Goal: Complete application form

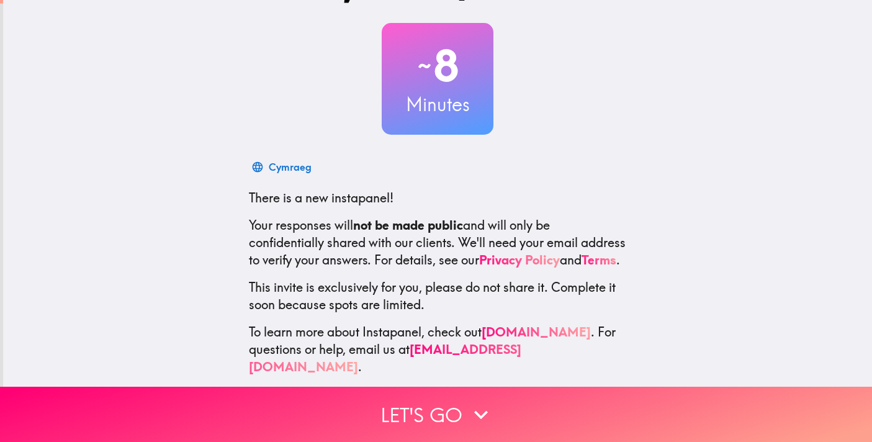
scroll to position [65, 0]
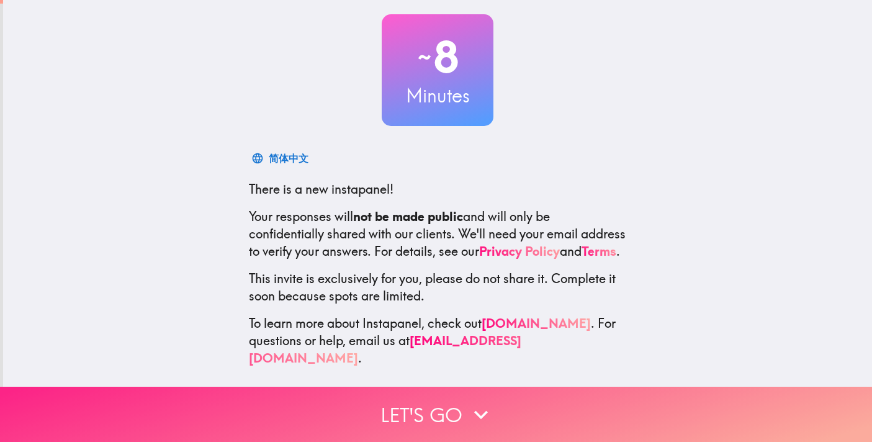
click at [470, 420] on icon "button" at bounding box center [481, 414] width 27 height 27
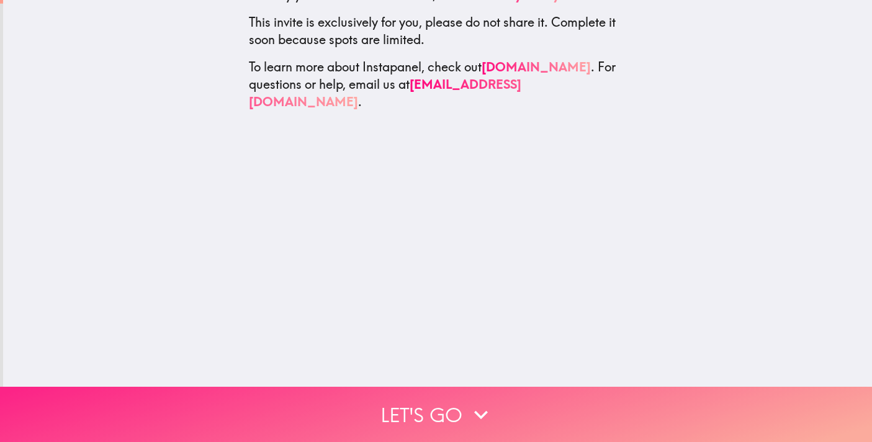
scroll to position [0, 0]
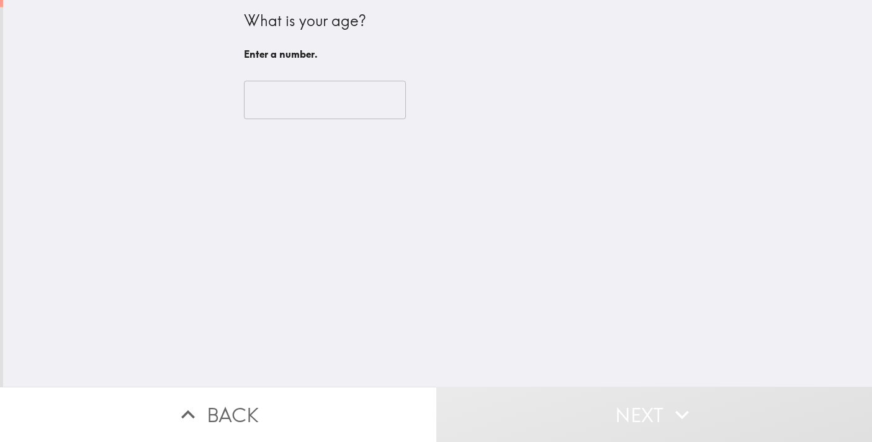
click at [374, 110] on input "number" at bounding box center [325, 100] width 162 height 39
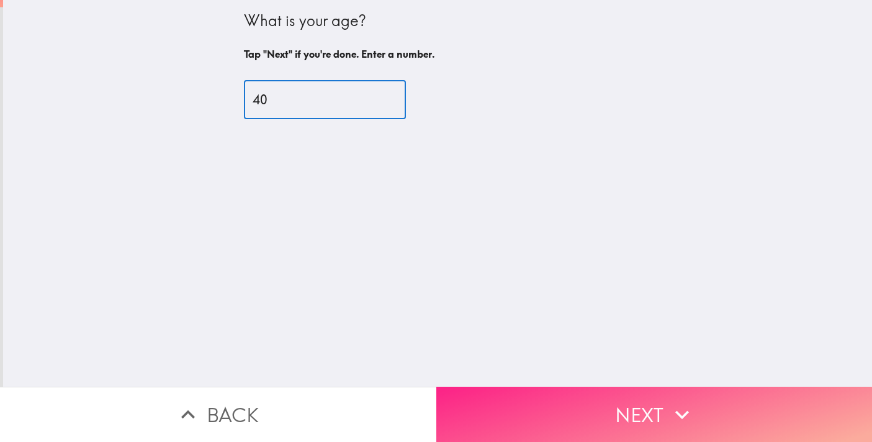
type input "40"
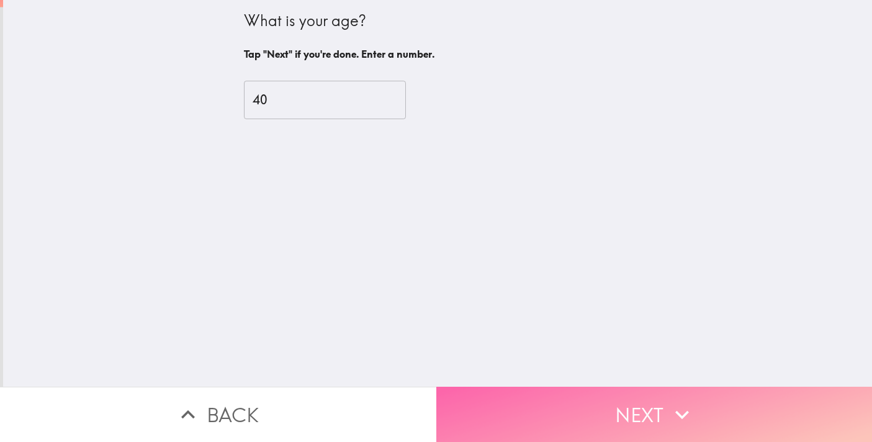
click at [562, 412] on button "Next" at bounding box center [655, 414] width 437 height 55
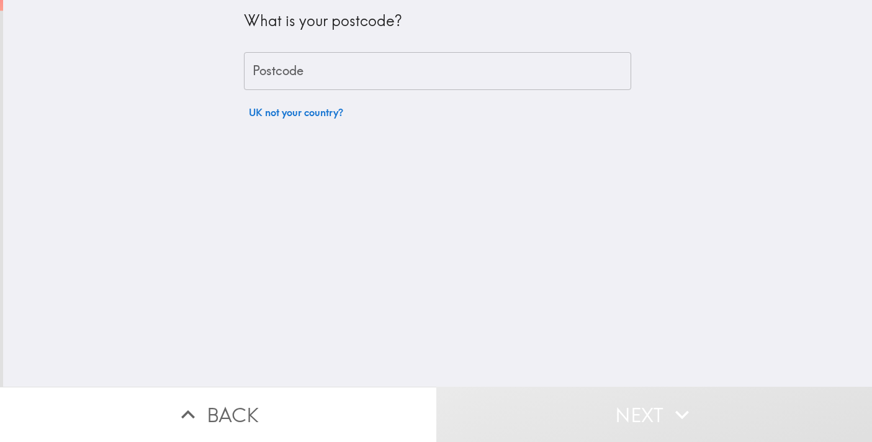
click at [321, 78] on input "Postcode" at bounding box center [437, 71] width 387 height 39
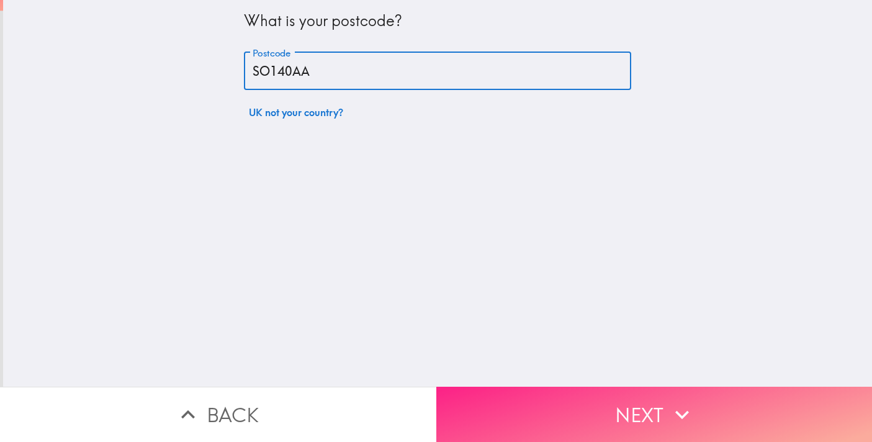
type input "SO140AA"
click at [592, 415] on button "Next" at bounding box center [655, 414] width 437 height 55
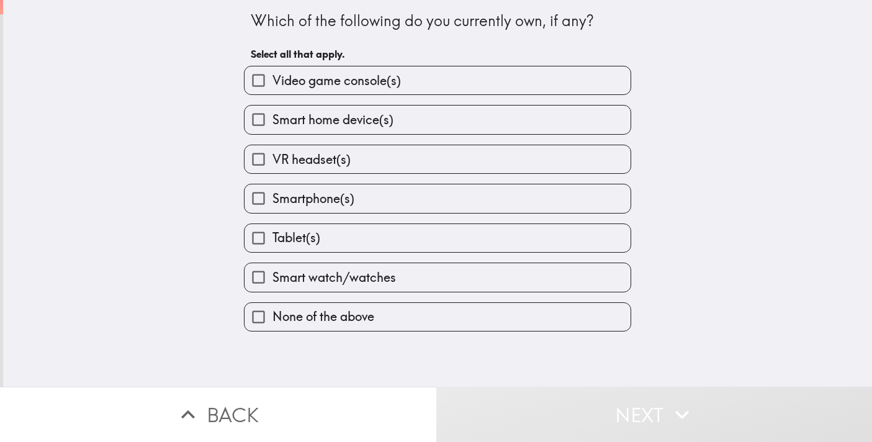
click at [350, 83] on span "Video game console(s)" at bounding box center [337, 80] width 129 height 17
click at [273, 83] on input "Video game console(s)" at bounding box center [259, 80] width 28 height 28
checkbox input "true"
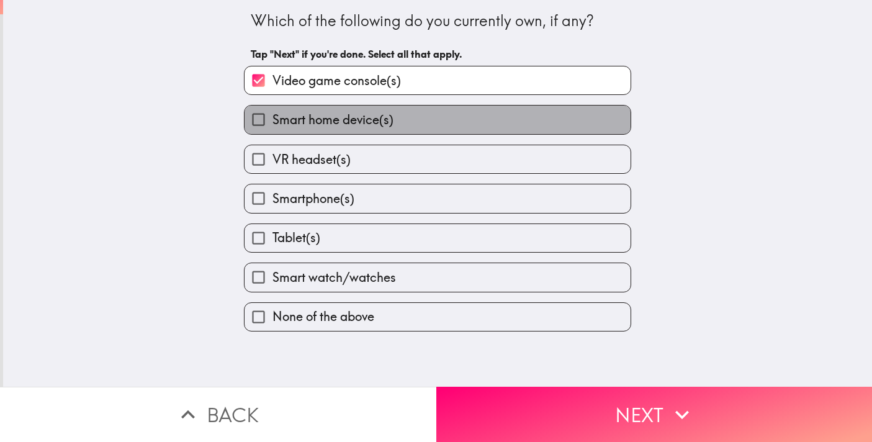
click at [345, 119] on span "Smart home device(s)" at bounding box center [333, 119] width 121 height 17
click at [273, 119] on input "Smart home device(s)" at bounding box center [259, 120] width 28 height 28
checkbox input "true"
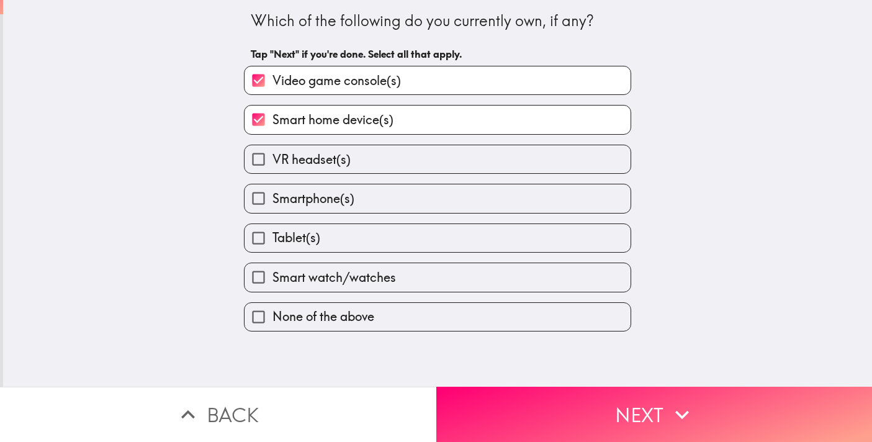
click at [393, 200] on label "Smartphone(s)" at bounding box center [438, 198] width 386 height 28
click at [273, 200] on input "Smartphone(s)" at bounding box center [259, 198] width 28 height 28
checkbox input "true"
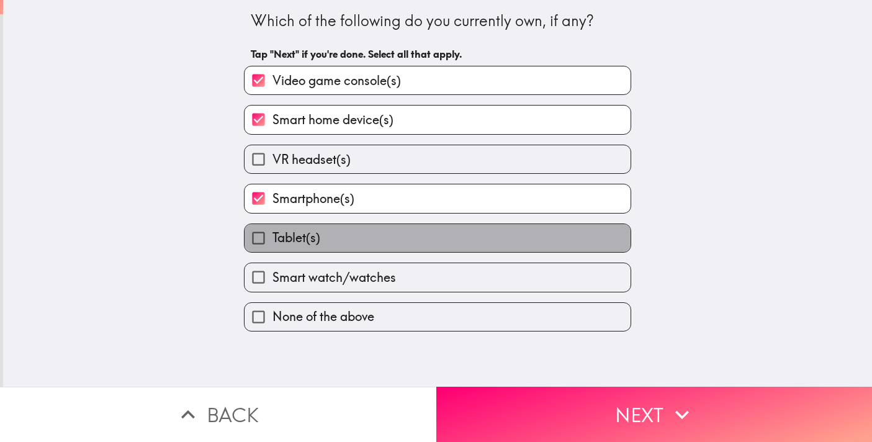
click at [415, 247] on label "Tablet(s)" at bounding box center [438, 238] width 386 height 28
click at [273, 247] on input "Tablet(s)" at bounding box center [259, 238] width 28 height 28
checkbox input "true"
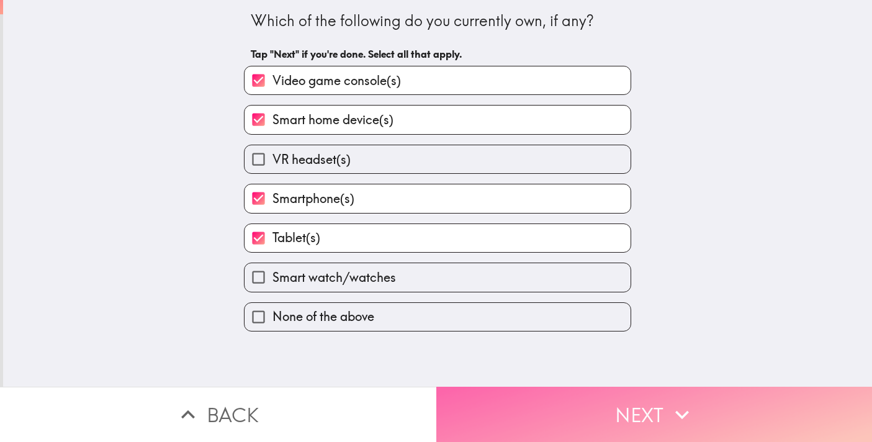
click at [604, 411] on button "Next" at bounding box center [655, 414] width 437 height 55
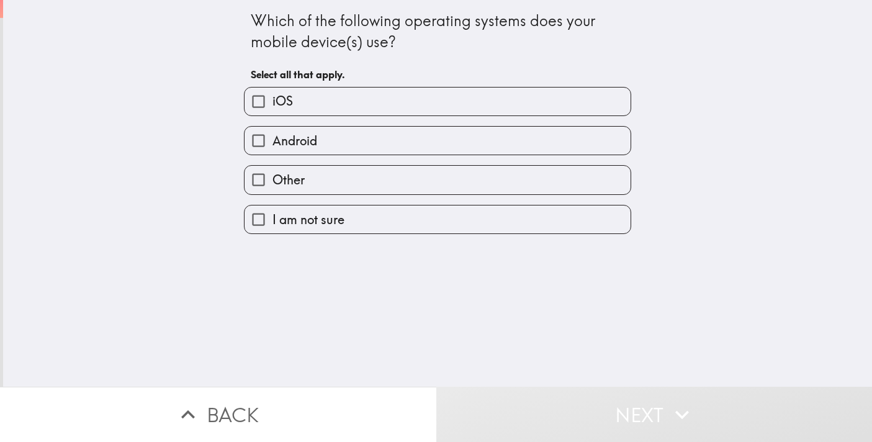
click at [392, 104] on label "iOS" at bounding box center [438, 102] width 386 height 28
click at [273, 104] on input "iOS" at bounding box center [259, 102] width 28 height 28
checkbox input "true"
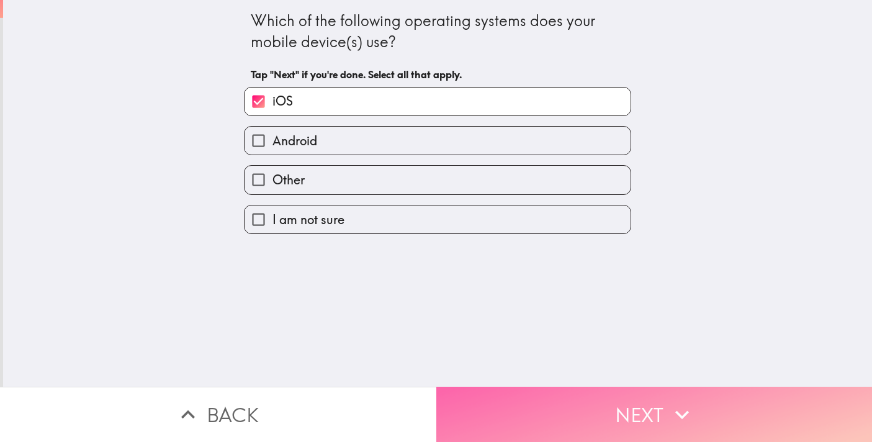
click at [661, 420] on button "Next" at bounding box center [655, 414] width 437 height 55
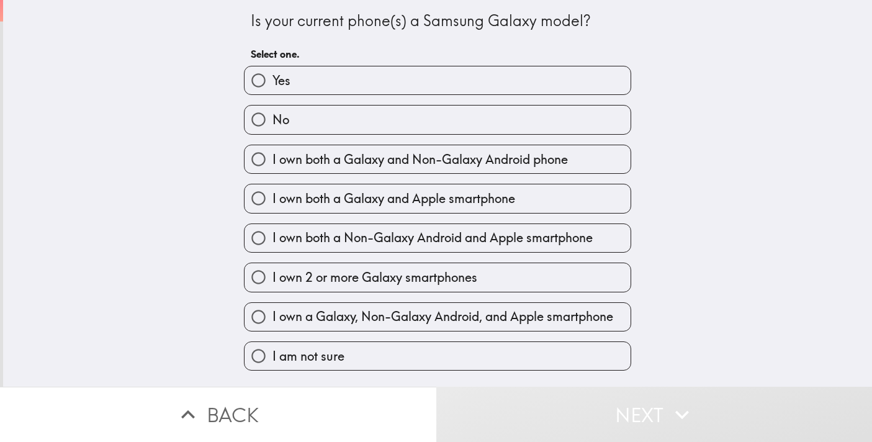
click at [344, 204] on span "I own both a Galaxy and Apple smartphone" at bounding box center [394, 198] width 243 height 17
click at [273, 204] on input "I own both a Galaxy and Apple smartphone" at bounding box center [259, 198] width 28 height 28
radio input "true"
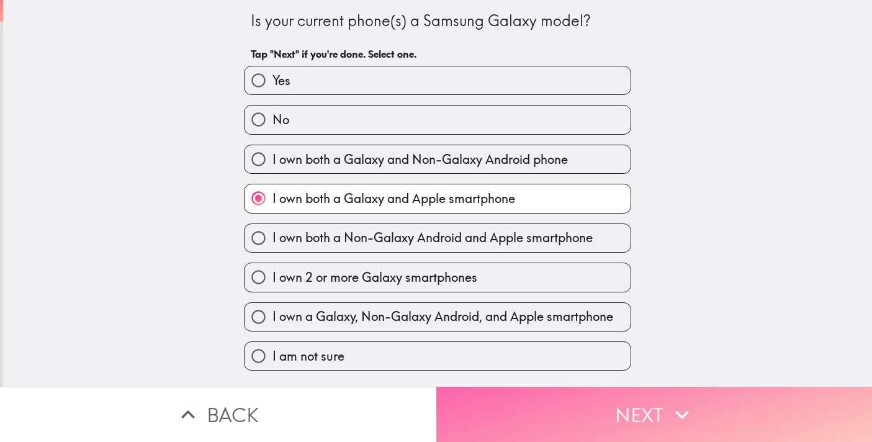
click at [571, 405] on button "Next" at bounding box center [655, 414] width 437 height 55
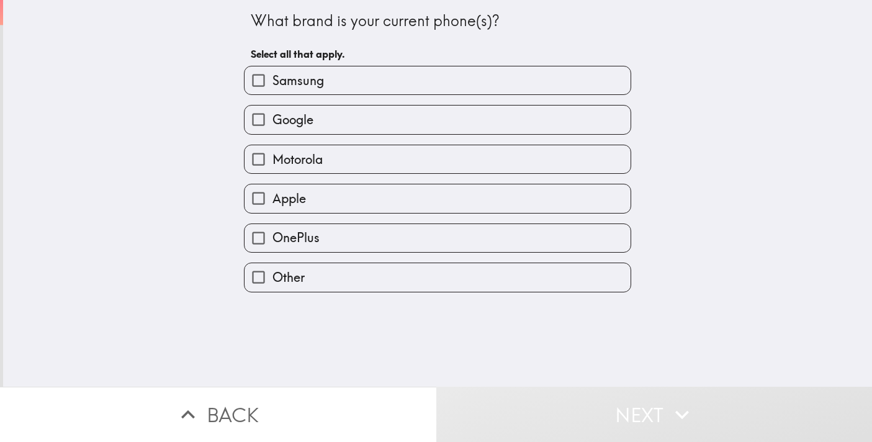
click at [337, 81] on label "Samsung" at bounding box center [438, 80] width 386 height 28
click at [273, 81] on input "Samsung" at bounding box center [259, 80] width 28 height 28
checkbox input "true"
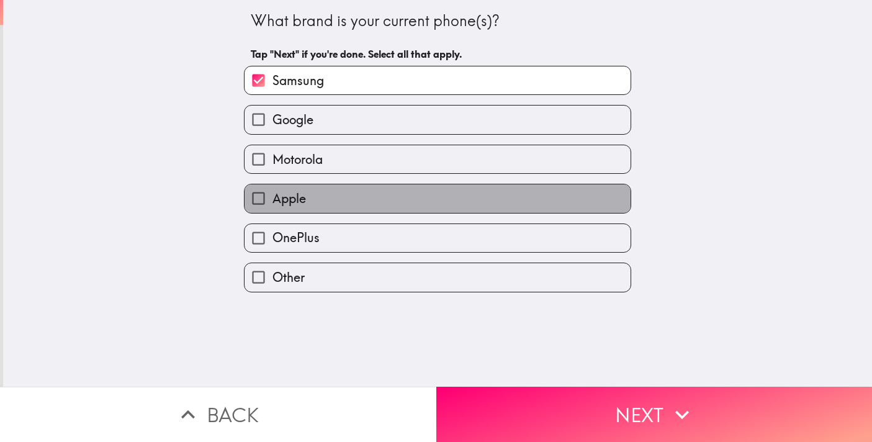
click at [347, 206] on label "Apple" at bounding box center [438, 198] width 386 height 28
click at [273, 206] on input "Apple" at bounding box center [259, 198] width 28 height 28
checkbox input "true"
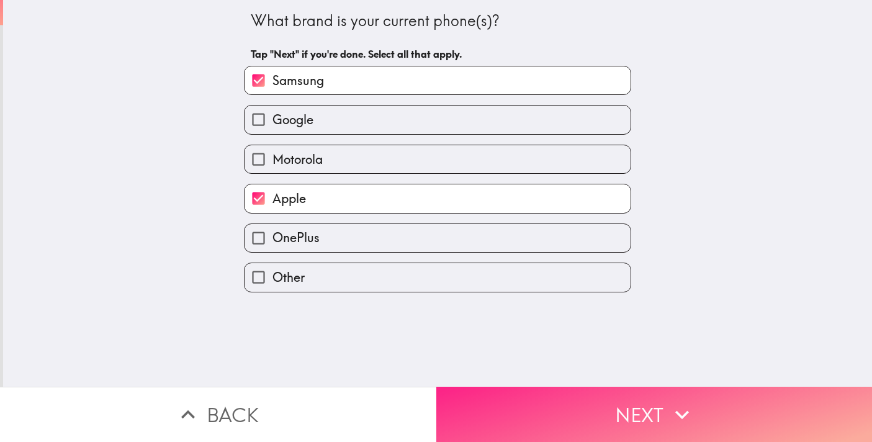
click at [584, 395] on button "Next" at bounding box center [655, 414] width 437 height 55
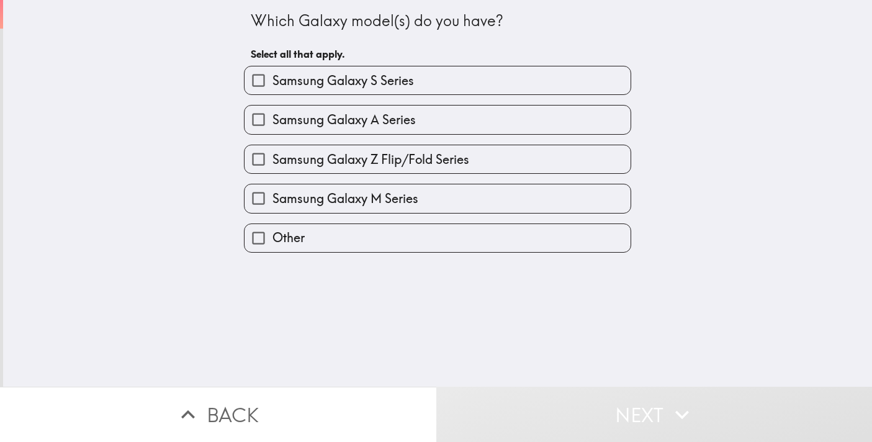
click at [424, 160] on span "Samsung Galaxy Z Flip/Fold Series" at bounding box center [371, 159] width 197 height 17
click at [273, 160] on input "Samsung Galaxy Z Flip/Fold Series" at bounding box center [259, 159] width 28 height 28
checkbox input "true"
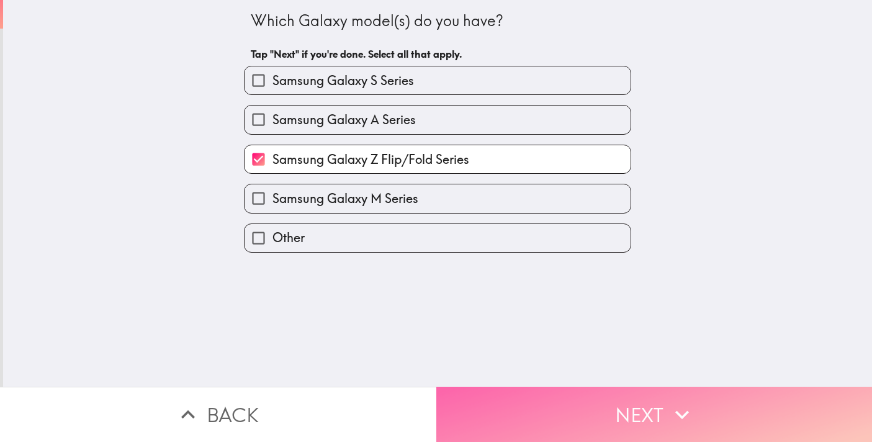
click at [604, 430] on button "Next" at bounding box center [655, 414] width 437 height 55
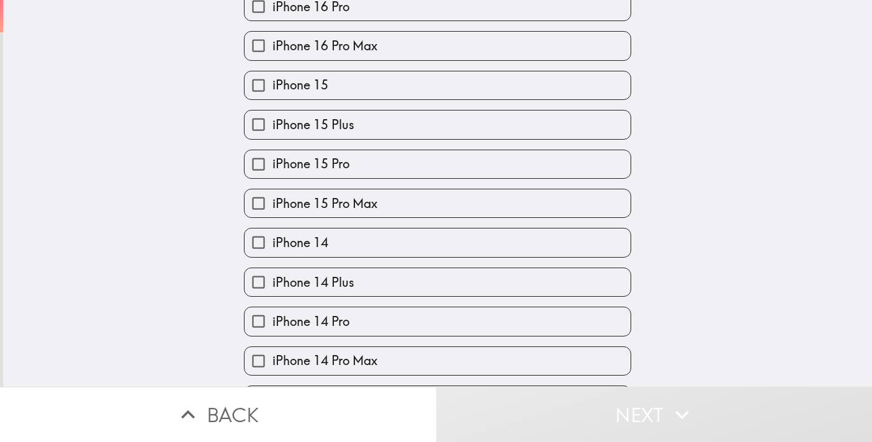
scroll to position [248, 0]
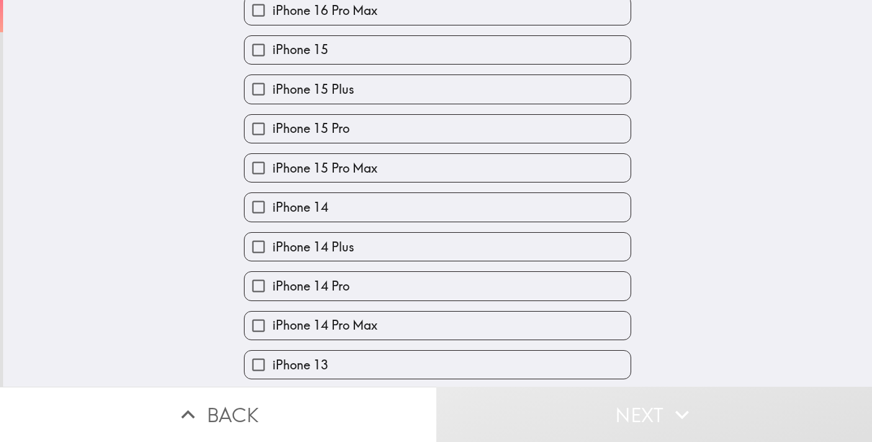
click at [450, 176] on label "iPhone 15 Pro Max" at bounding box center [438, 168] width 386 height 28
click at [273, 176] on input "iPhone 15 Pro Max" at bounding box center [259, 168] width 28 height 28
checkbox input "true"
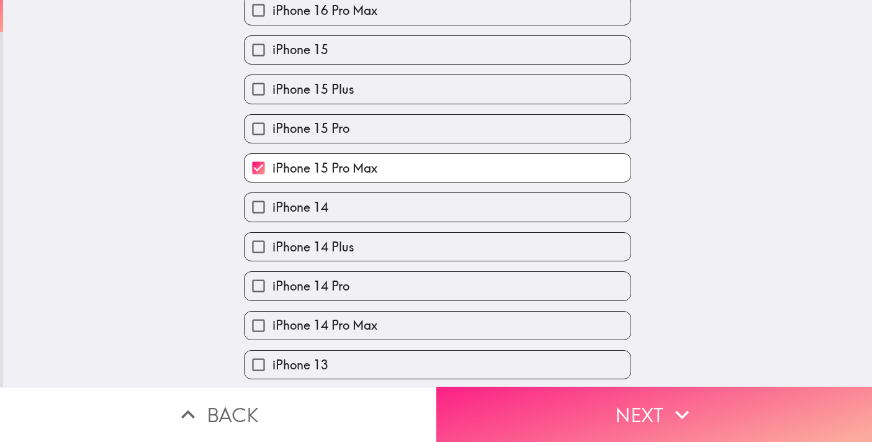
click at [596, 377] on label "iPhone 13" at bounding box center [438, 365] width 386 height 28
click at [273, 377] on input "iPhone 13" at bounding box center [259, 365] width 28 height 28
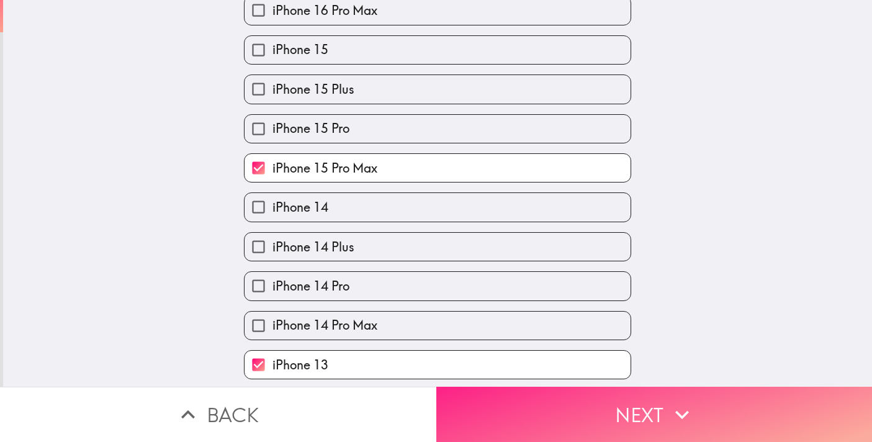
scroll to position [249, 0]
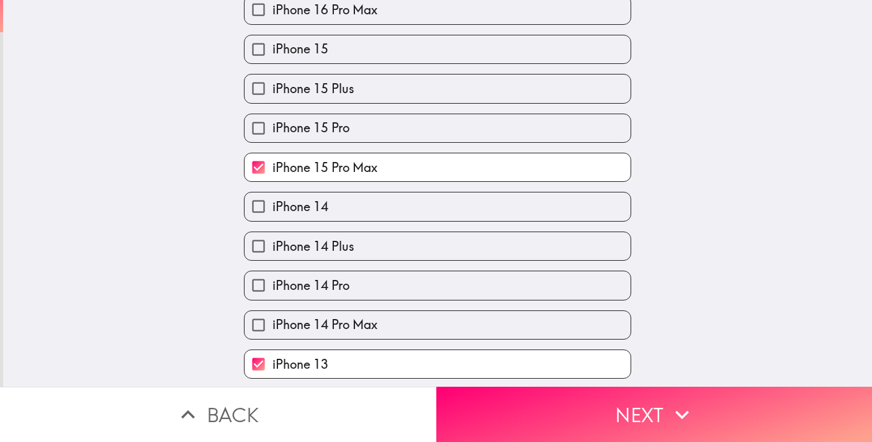
click at [460, 374] on label "iPhone 13" at bounding box center [438, 364] width 386 height 28
click at [273, 374] on input "iPhone 13" at bounding box center [259, 364] width 28 height 28
checkbox input "false"
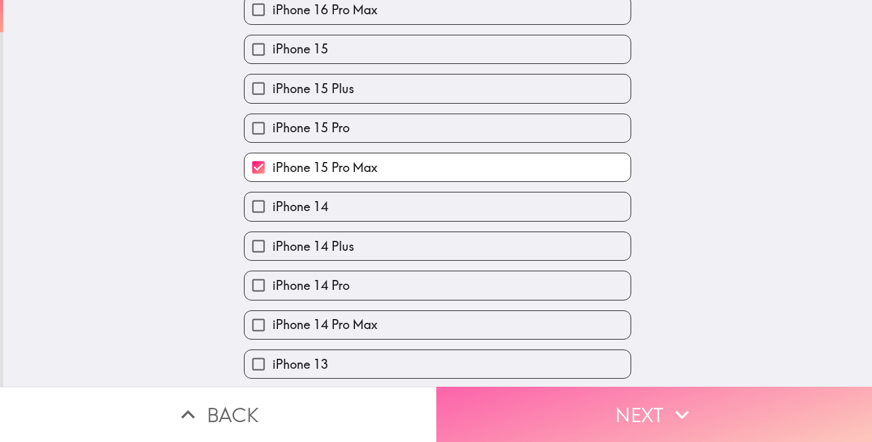
click at [540, 410] on button "Next" at bounding box center [655, 414] width 437 height 55
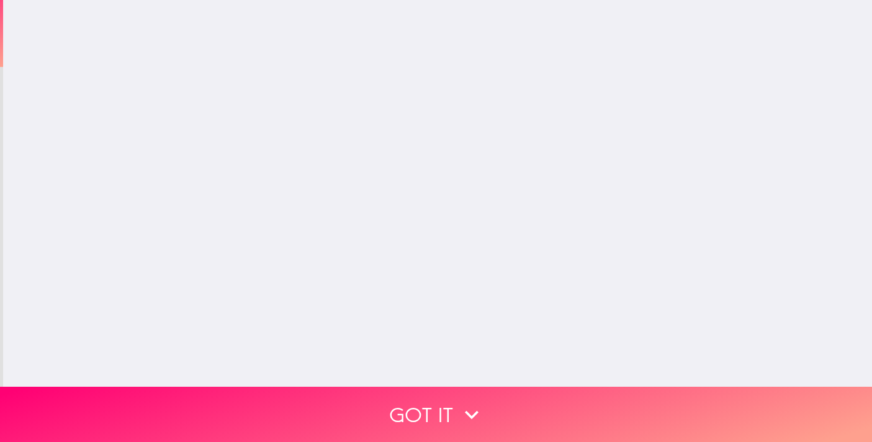
scroll to position [0, 0]
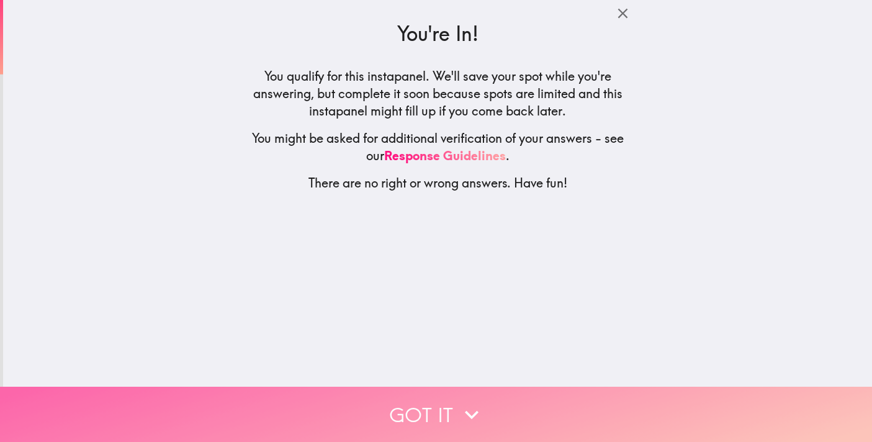
click at [499, 415] on button "Got it" at bounding box center [436, 414] width 872 height 55
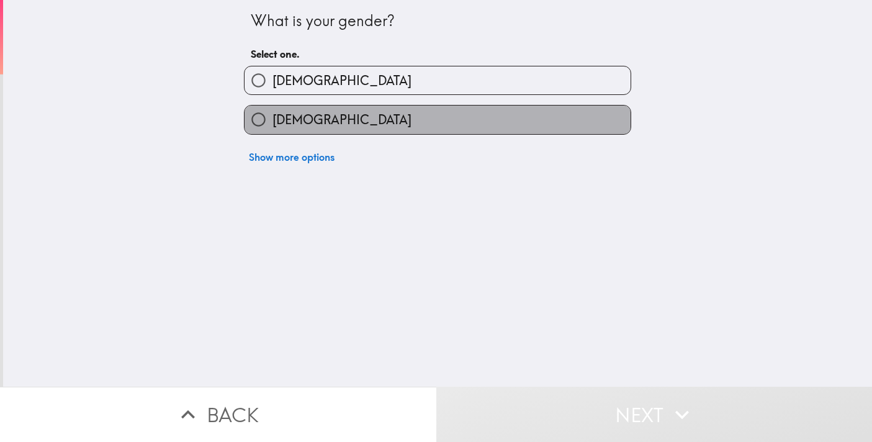
click at [505, 124] on label "[DEMOGRAPHIC_DATA]" at bounding box center [438, 120] width 386 height 28
click at [273, 124] on input "[DEMOGRAPHIC_DATA]" at bounding box center [259, 120] width 28 height 28
radio input "true"
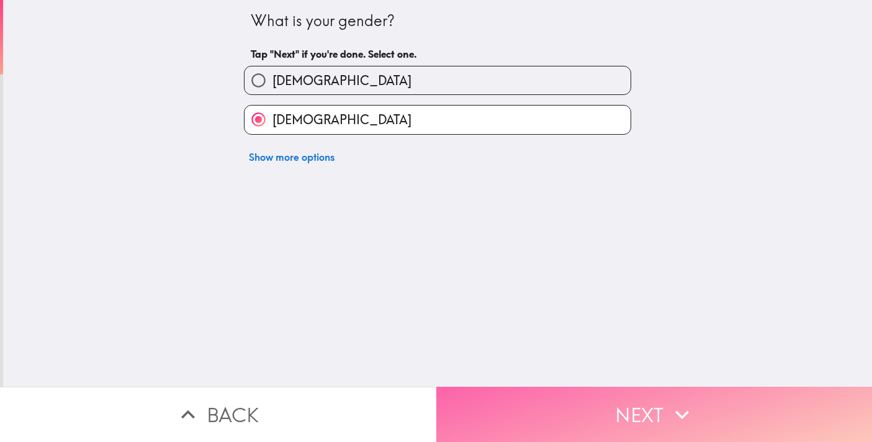
click at [648, 409] on button "Next" at bounding box center [655, 414] width 437 height 55
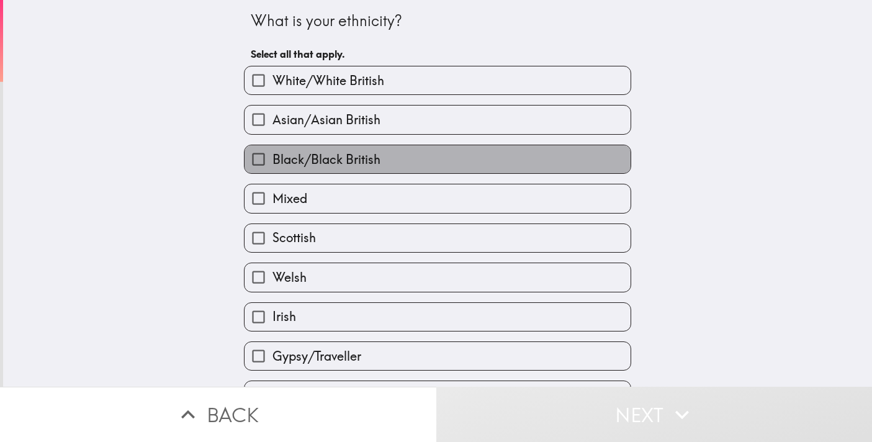
click at [492, 168] on label "Black/Black British" at bounding box center [438, 159] width 386 height 28
click at [273, 168] on input "Black/Black British" at bounding box center [259, 159] width 28 height 28
checkbox input "true"
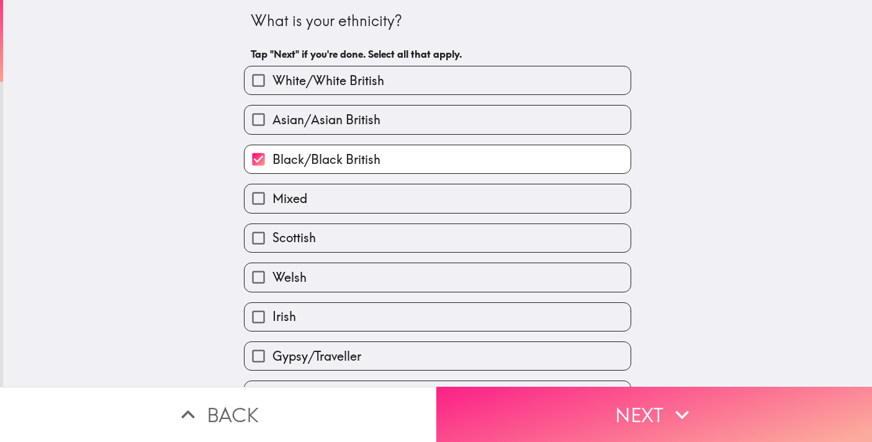
click at [637, 400] on button "Next" at bounding box center [655, 414] width 437 height 55
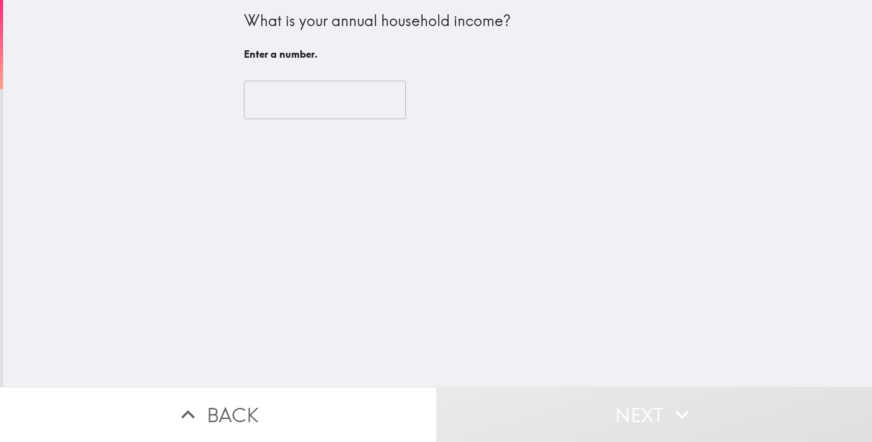
click at [317, 123] on div "​" at bounding box center [437, 100] width 387 height 68
click at [315, 108] on input "number" at bounding box center [325, 100] width 162 height 39
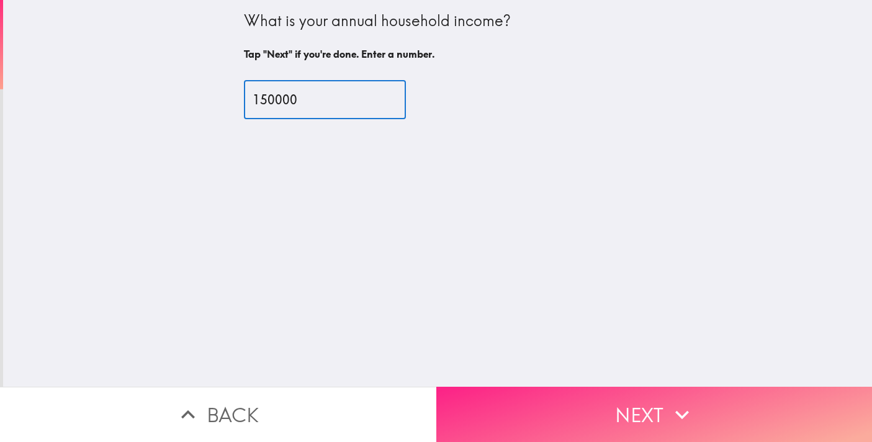
type input "150000"
click at [651, 406] on button "Next" at bounding box center [655, 414] width 437 height 55
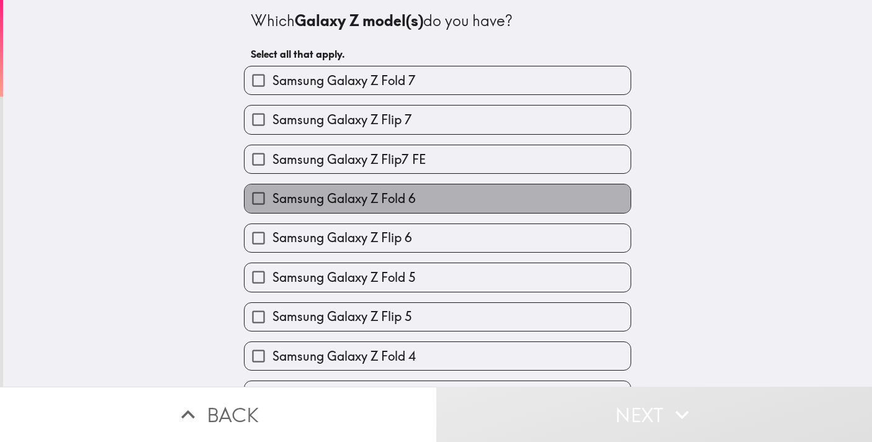
click at [387, 196] on span "Samsung Galaxy Z Fold 6" at bounding box center [344, 198] width 143 height 17
click at [273, 196] on input "Samsung Galaxy Z Fold 6" at bounding box center [259, 198] width 28 height 28
checkbox input "true"
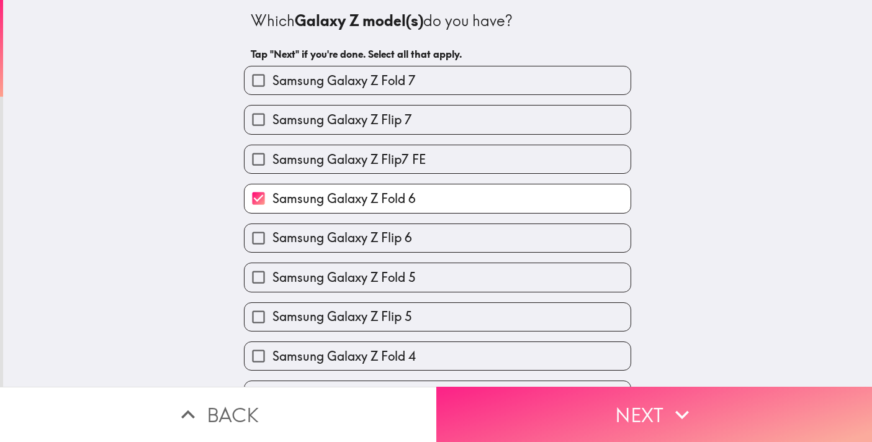
click at [536, 426] on button "Next" at bounding box center [655, 414] width 437 height 55
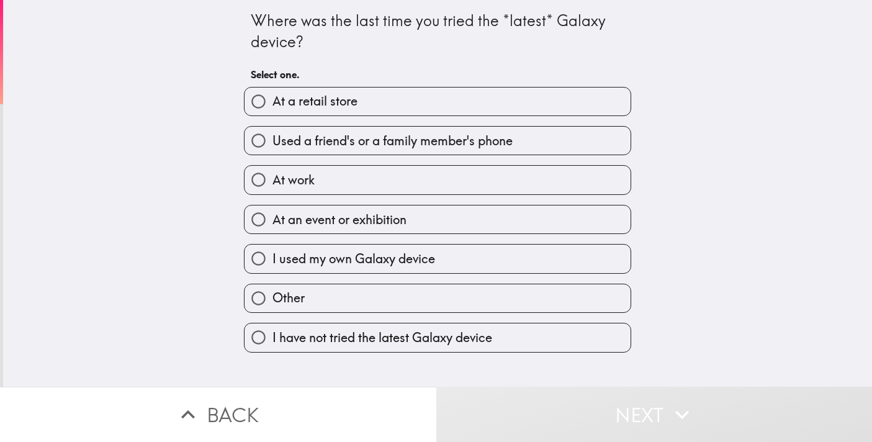
click at [329, 176] on label "At work" at bounding box center [438, 180] width 386 height 28
click at [273, 176] on input "At work" at bounding box center [259, 180] width 28 height 28
radio input "true"
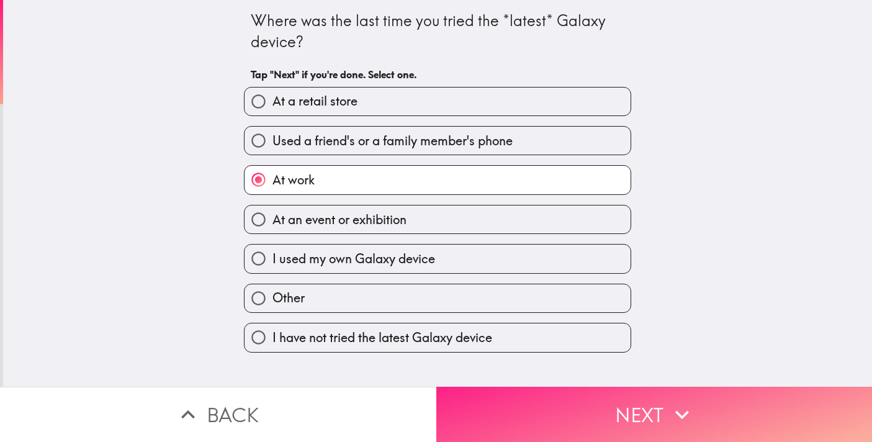
click at [610, 395] on button "Next" at bounding box center [655, 414] width 437 height 55
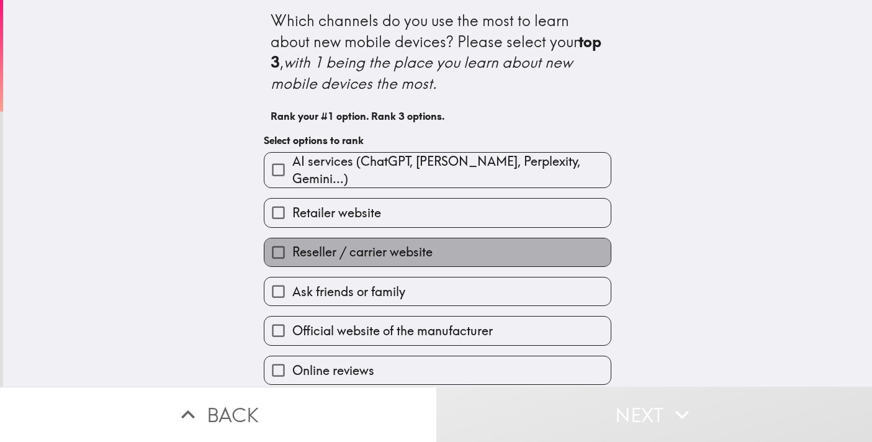
click at [424, 250] on span "Reseller / carrier website" at bounding box center [362, 251] width 140 height 17
click at [292, 250] on input "Reseller / carrier website" at bounding box center [279, 252] width 28 height 28
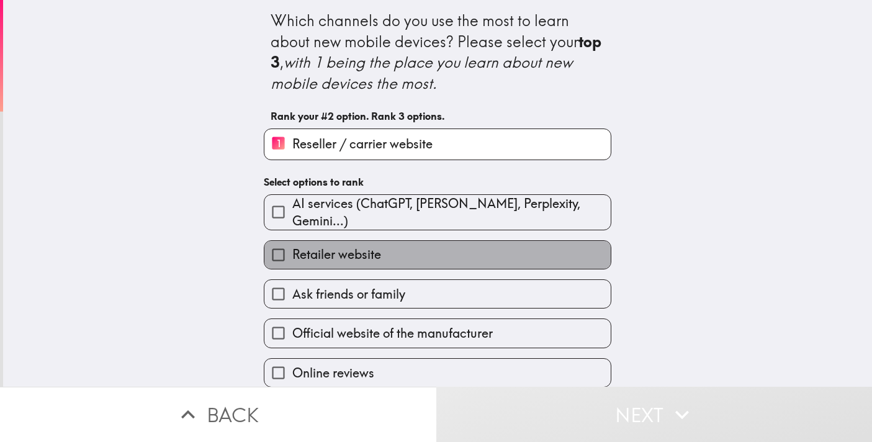
click at [343, 248] on span "Retailer website" at bounding box center [336, 254] width 89 height 17
click at [292, 248] on input "Retailer website" at bounding box center [279, 255] width 28 height 28
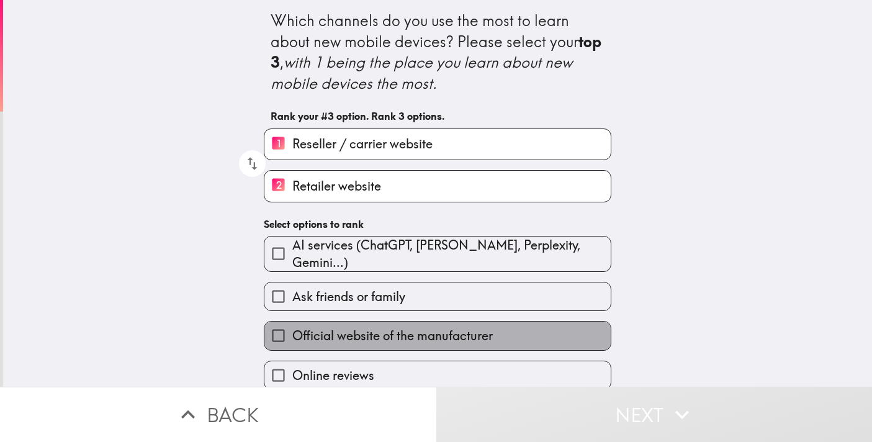
click at [343, 327] on span "Official website of the manufacturer" at bounding box center [392, 335] width 201 height 17
click at [292, 324] on input "Official website of the manufacturer" at bounding box center [279, 336] width 28 height 28
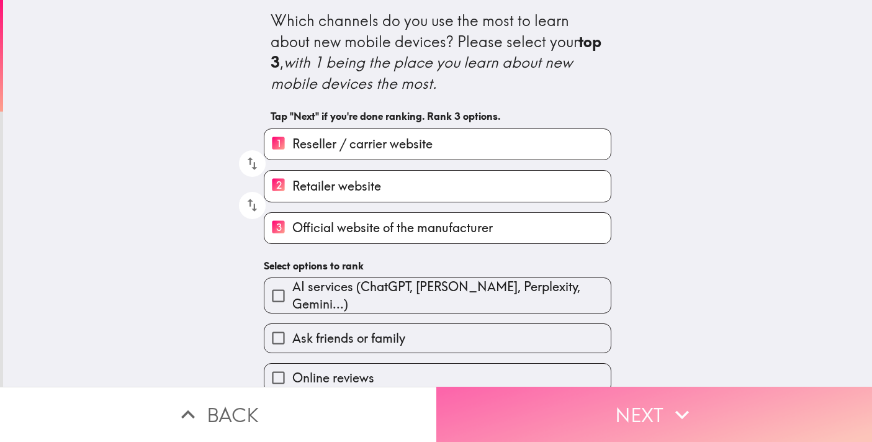
click at [789, 398] on button "Next" at bounding box center [655, 414] width 437 height 55
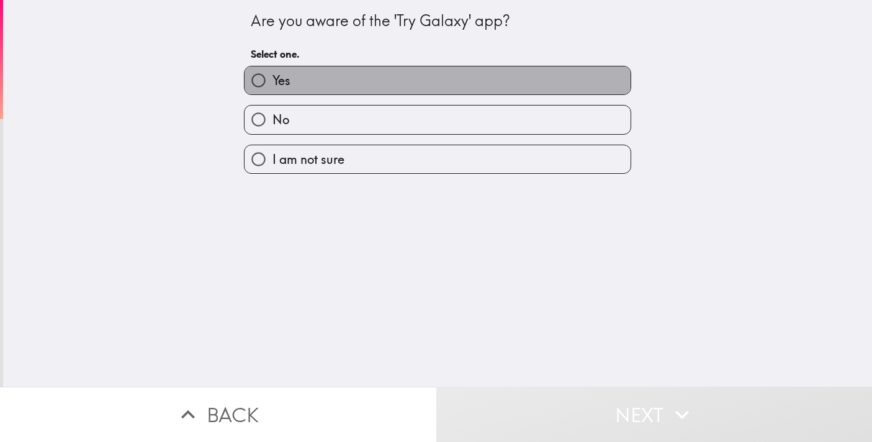
click at [450, 78] on label "Yes" at bounding box center [438, 80] width 386 height 28
click at [273, 78] on input "Yes" at bounding box center [259, 80] width 28 height 28
radio input "true"
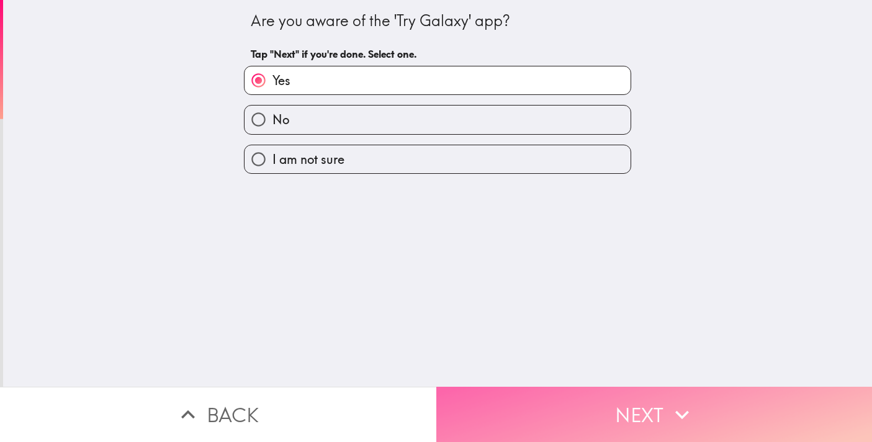
click at [620, 401] on button "Next" at bounding box center [655, 414] width 437 height 55
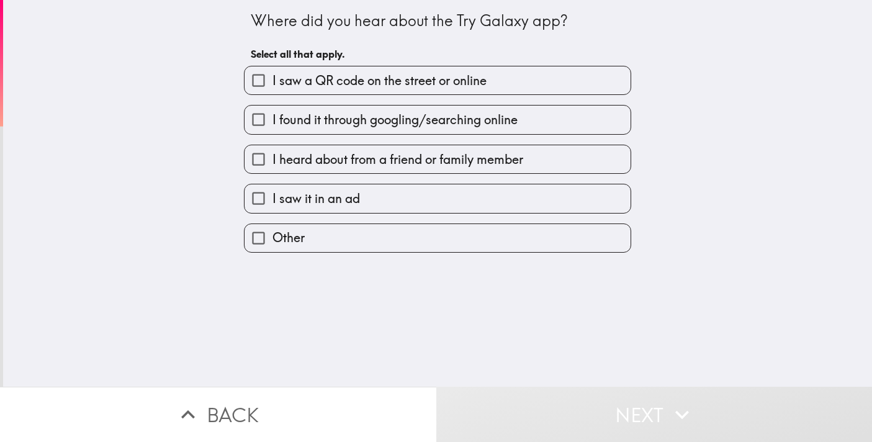
drag, startPoint x: 483, startPoint y: 116, endPoint x: 510, endPoint y: 154, distance: 46.9
click at [483, 116] on span "I found it through googling/searching online" at bounding box center [395, 119] width 245 height 17
click at [273, 116] on input "I found it through googling/searching online" at bounding box center [259, 120] width 28 height 28
checkbox input "true"
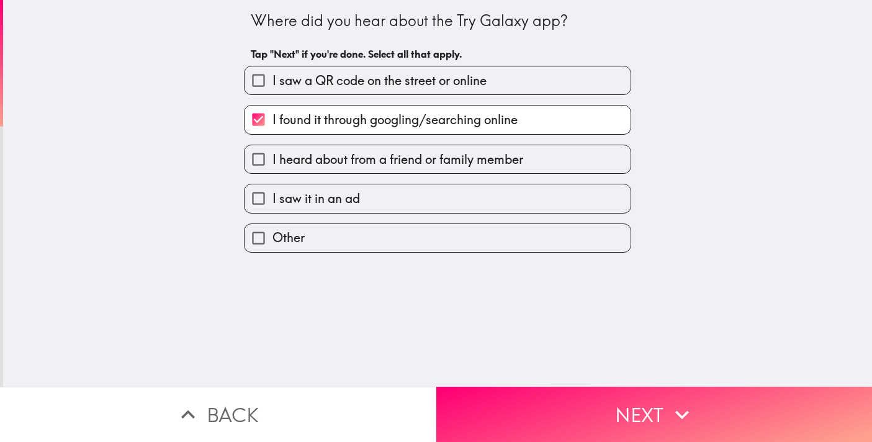
click at [712, 422] on button "Next" at bounding box center [655, 414] width 437 height 55
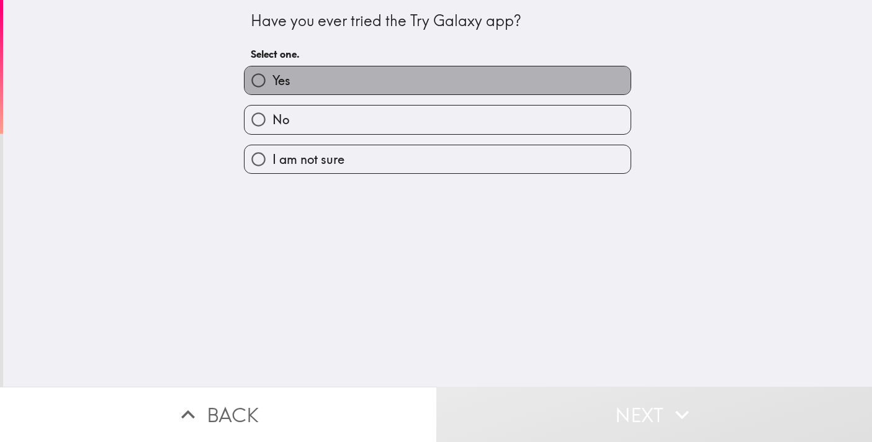
click at [533, 88] on label "Yes" at bounding box center [438, 80] width 386 height 28
click at [273, 88] on input "Yes" at bounding box center [259, 80] width 28 height 28
radio input "true"
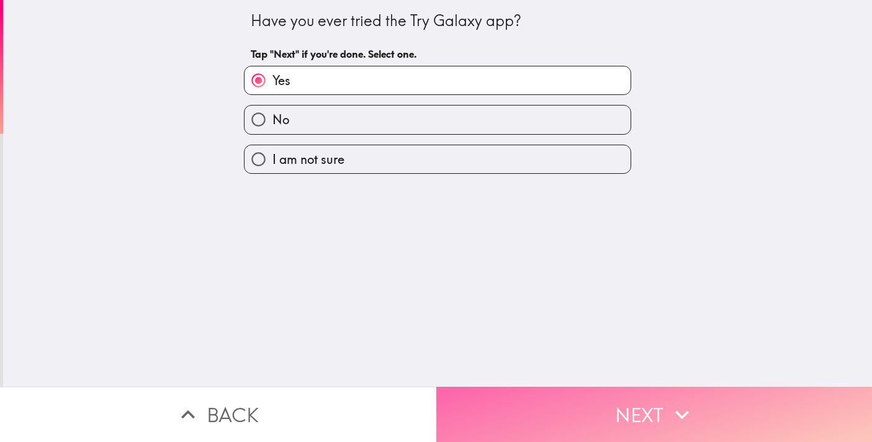
click at [601, 403] on button "Next" at bounding box center [655, 414] width 437 height 55
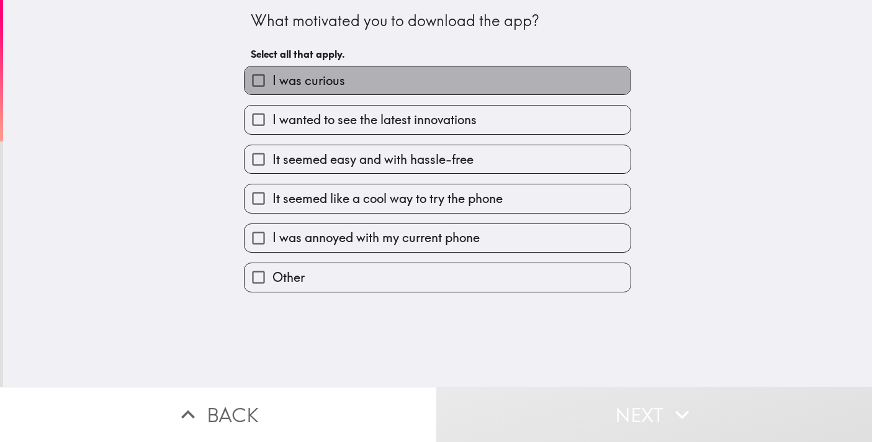
click at [410, 87] on label "I was curious" at bounding box center [438, 80] width 386 height 28
click at [273, 87] on input "I was curious" at bounding box center [259, 80] width 28 height 28
checkbox input "true"
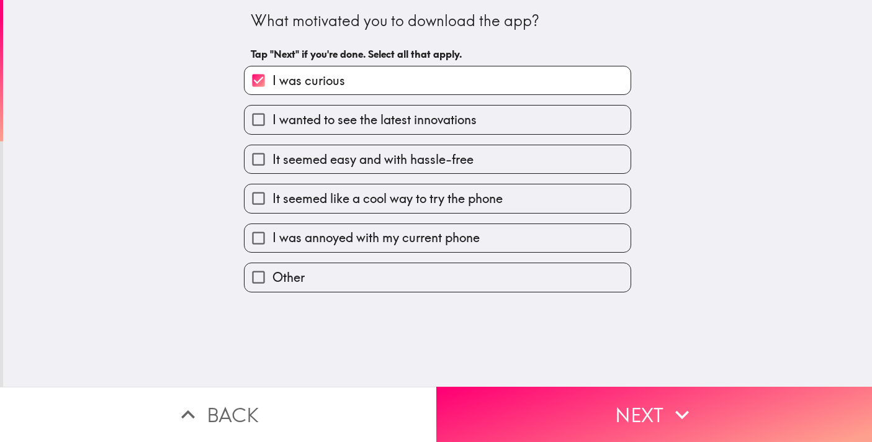
click at [414, 122] on span "I wanted to see the latest innovations" at bounding box center [375, 119] width 204 height 17
click at [273, 122] on input "I wanted to see the latest innovations" at bounding box center [259, 120] width 28 height 28
checkbox input "true"
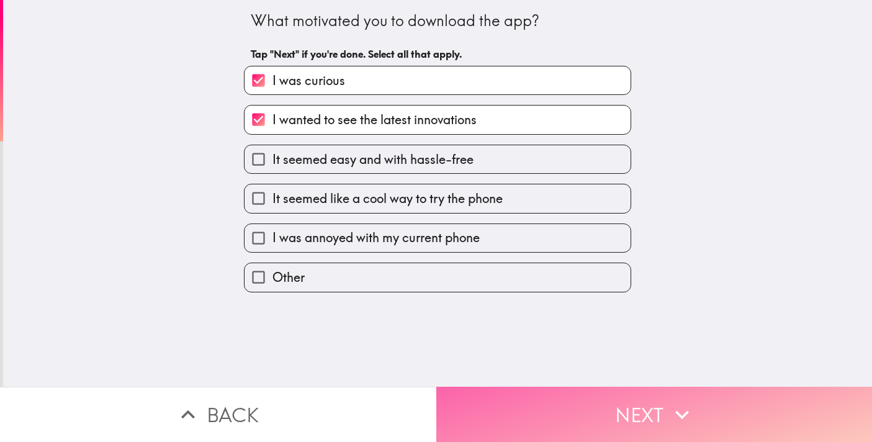
click at [668, 408] on button "Next" at bounding box center [655, 414] width 437 height 55
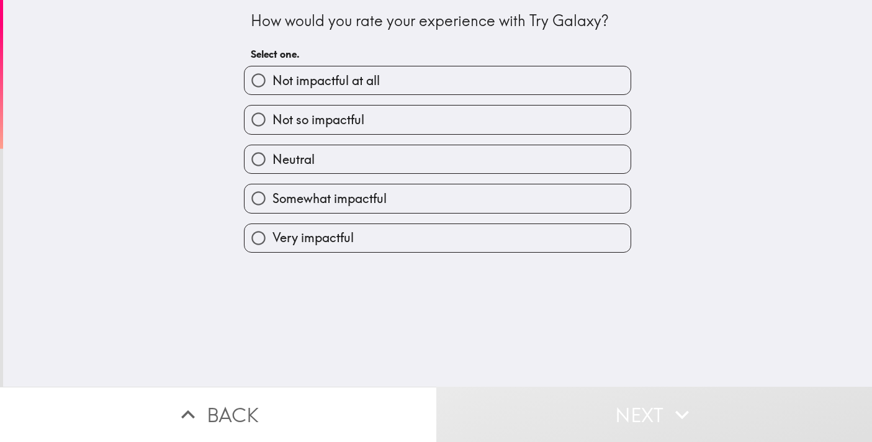
click at [502, 247] on div "How would you rate your experience with Try Galaxy? Select one. Not impactful a…" at bounding box center [437, 193] width 869 height 387
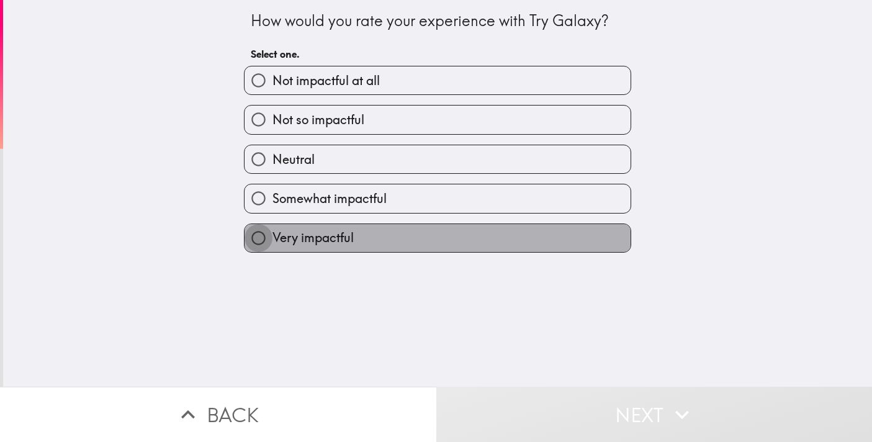
click at [252, 235] on input "Very impactful" at bounding box center [259, 238] width 28 height 28
radio input "true"
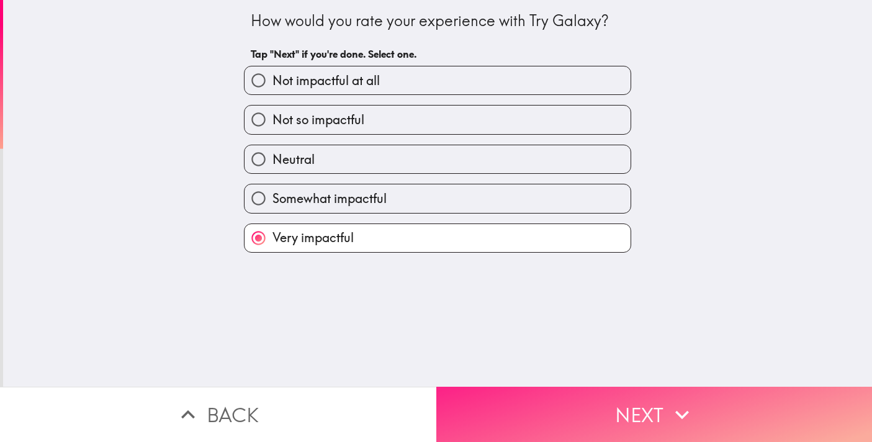
click at [501, 391] on button "Next" at bounding box center [655, 414] width 437 height 55
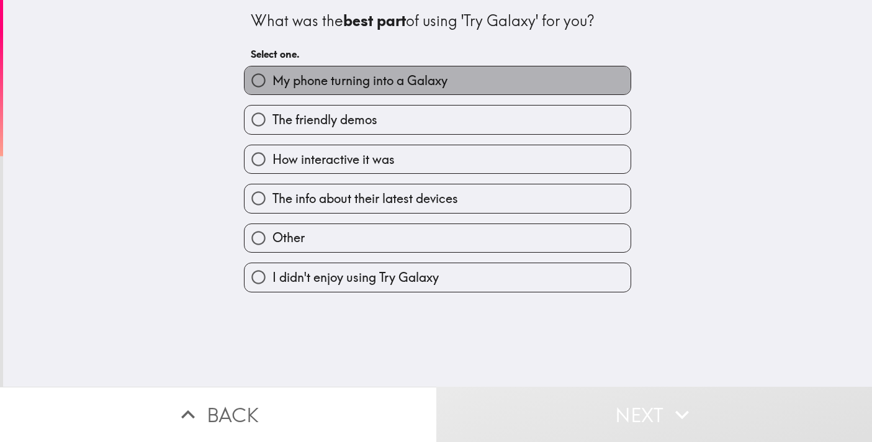
click at [448, 83] on span "My phone turning into a Galaxy" at bounding box center [360, 80] width 175 height 17
click at [273, 83] on input "My phone turning into a Galaxy" at bounding box center [259, 80] width 28 height 28
radio input "true"
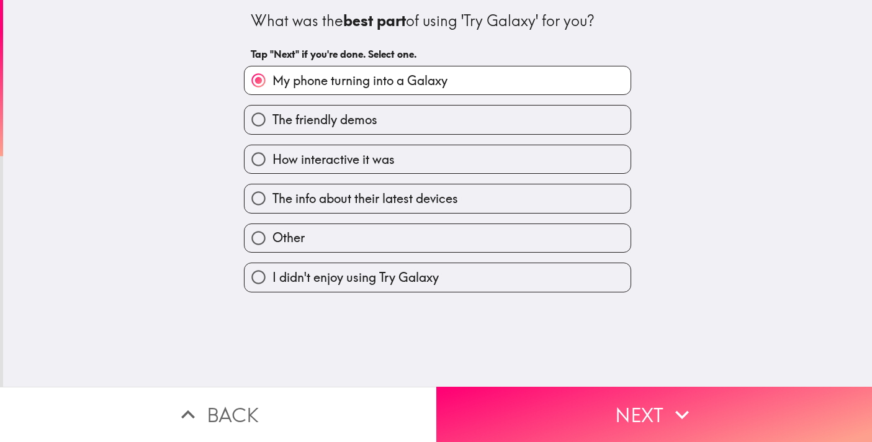
click at [507, 164] on label "How interactive it was" at bounding box center [438, 159] width 386 height 28
click at [273, 164] on input "How interactive it was" at bounding box center [259, 159] width 28 height 28
radio input "true"
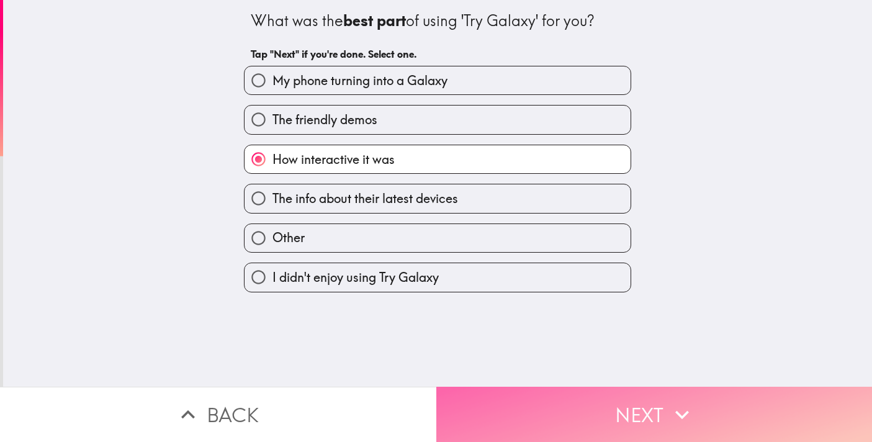
click at [663, 407] on button "Next" at bounding box center [655, 414] width 437 height 55
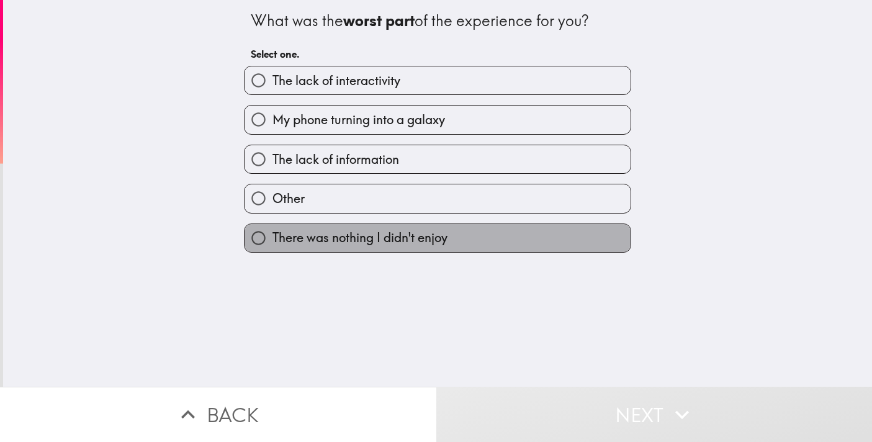
click at [407, 239] on span "There was nothing I didn't enjoy" at bounding box center [360, 237] width 175 height 17
click at [273, 239] on input "There was nothing I didn't enjoy" at bounding box center [259, 238] width 28 height 28
radio input "true"
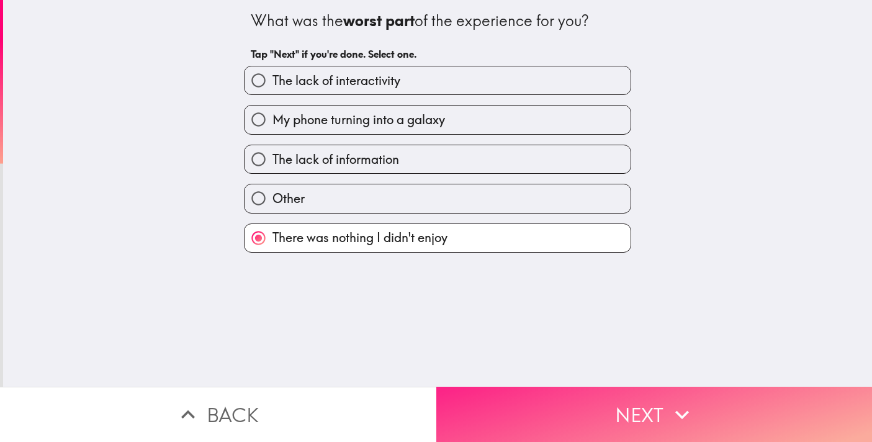
click at [648, 422] on button "Next" at bounding box center [655, 414] width 437 height 55
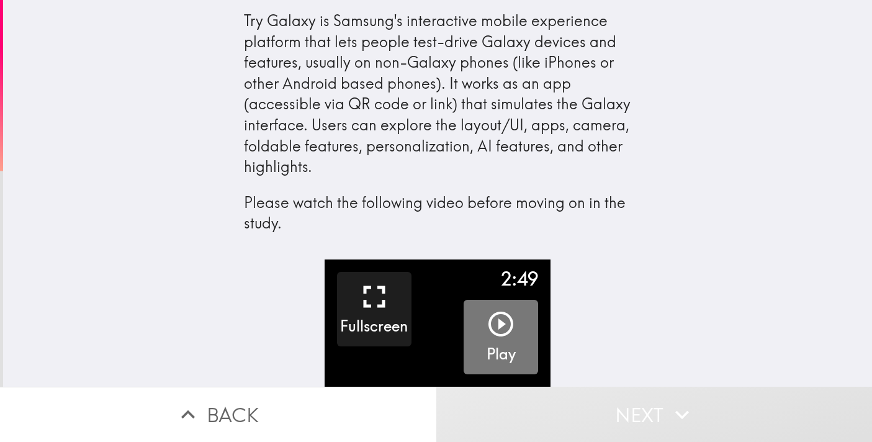
click at [502, 327] on icon "button" at bounding box center [501, 324] width 25 height 25
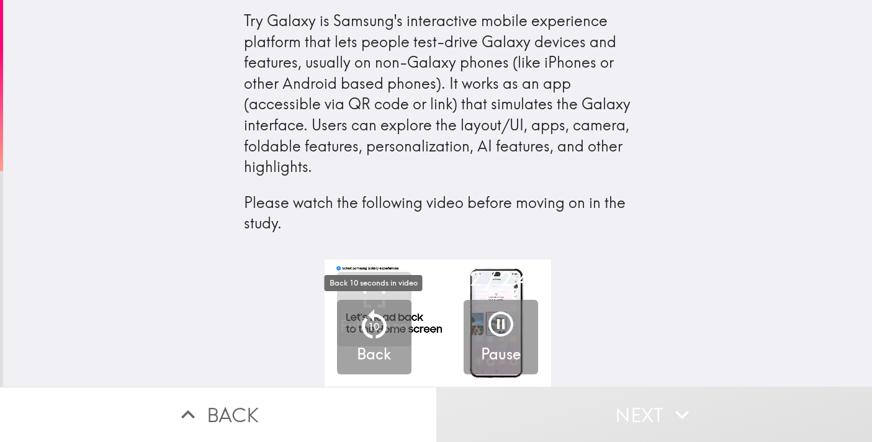
click at [374, 309] on icon "button" at bounding box center [374, 324] width 37 height 37
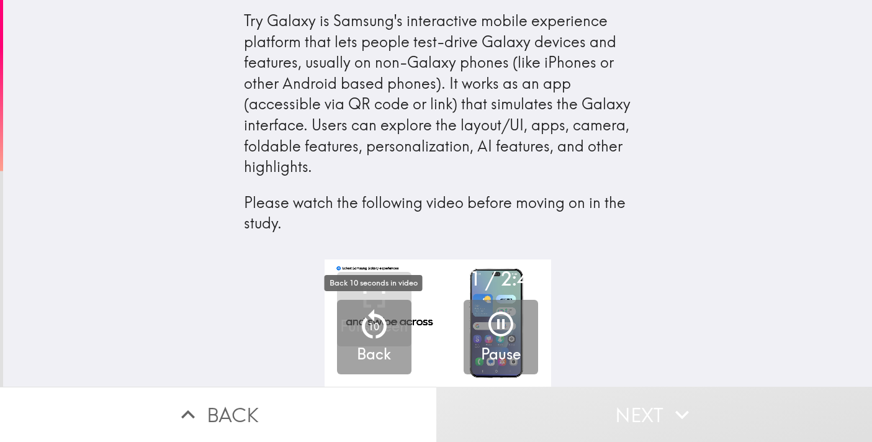
click at [384, 330] on icon "button" at bounding box center [374, 324] width 37 height 37
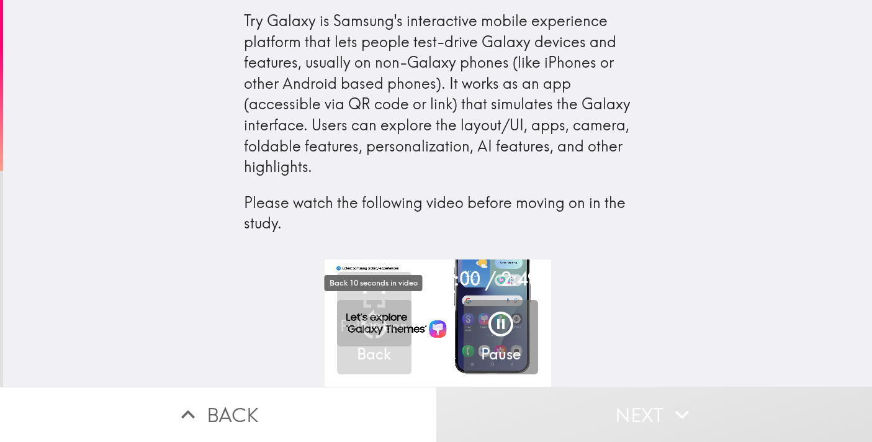
click at [384, 291] on div "Back 10 seconds in video" at bounding box center [374, 287] width 101 height 26
click at [505, 327] on icon "button" at bounding box center [501, 324] width 25 height 25
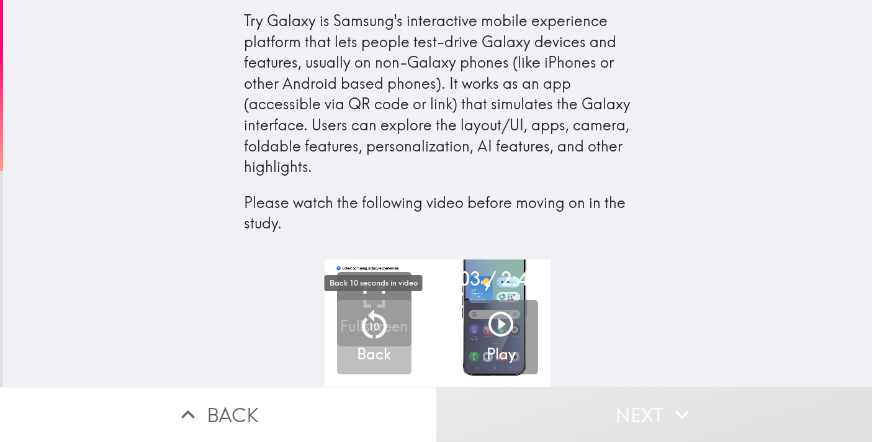
click at [379, 319] on icon "button" at bounding box center [374, 324] width 37 height 37
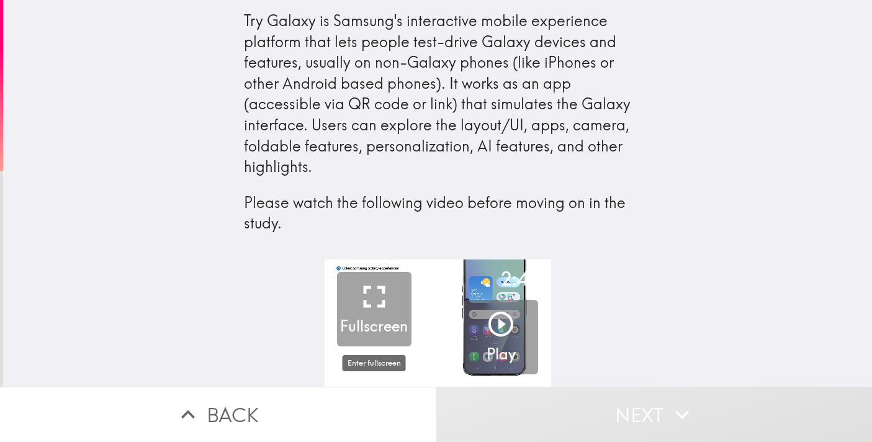
click at [379, 319] on h5 "Fullscreen" at bounding box center [374, 326] width 68 height 21
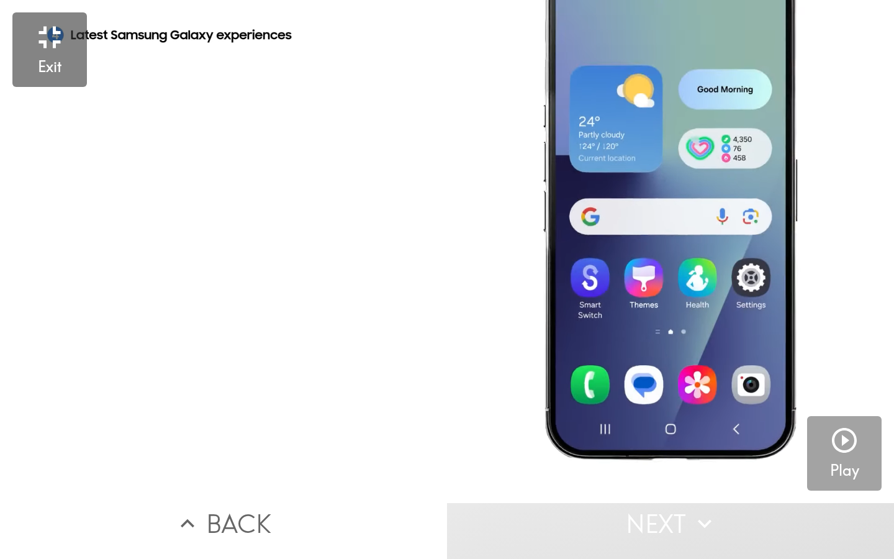
click at [845, 442] on icon "button" at bounding box center [844, 440] width 25 height 25
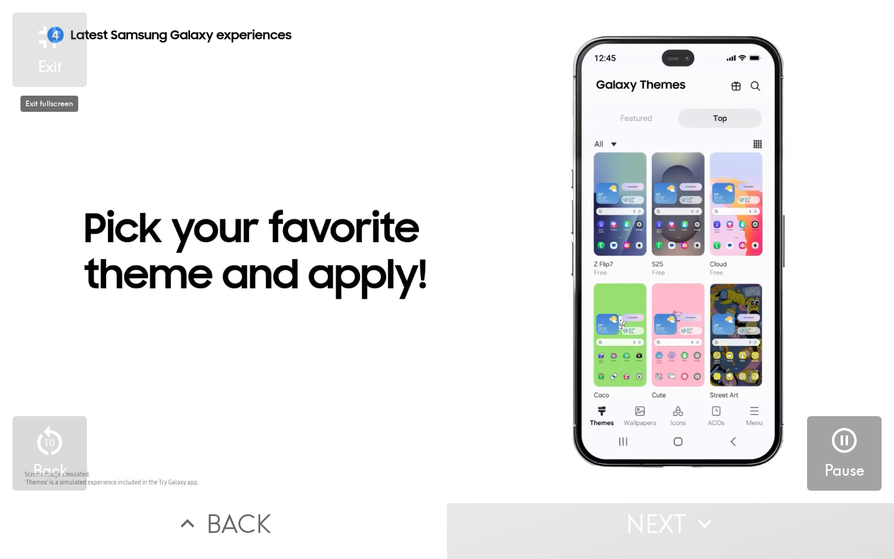
drag, startPoint x: 56, startPoint y: 42, endPoint x: 134, endPoint y: 49, distance: 78.6
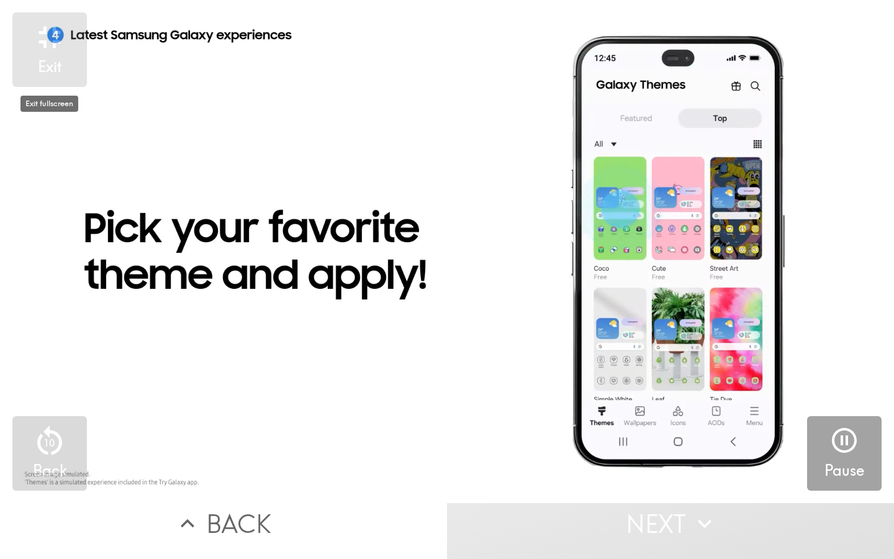
click at [56, 42] on icon "button" at bounding box center [50, 37] width 22 height 22
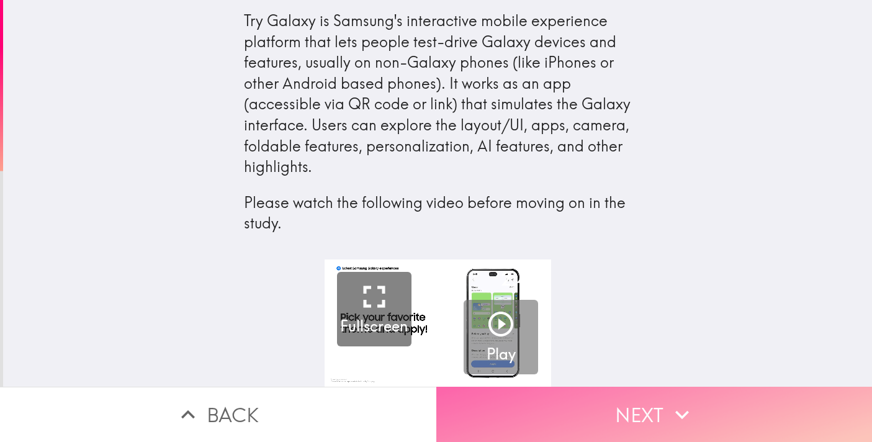
click at [769, 411] on button "Next" at bounding box center [655, 414] width 437 height 55
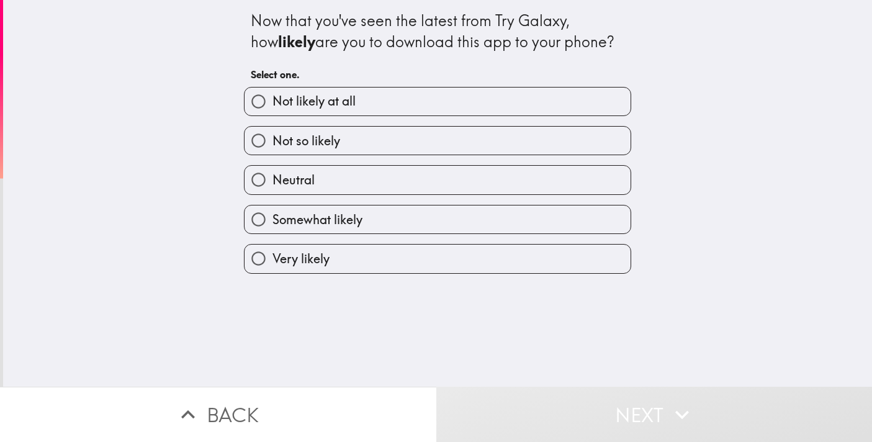
click at [368, 256] on label "Very likely" at bounding box center [438, 259] width 386 height 28
click at [273, 256] on input "Very likely" at bounding box center [259, 259] width 28 height 28
radio input "true"
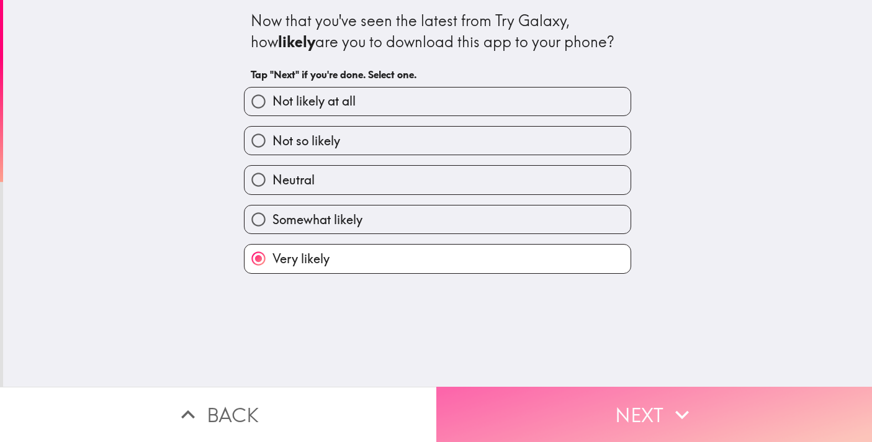
click at [564, 407] on button "Next" at bounding box center [655, 414] width 437 height 55
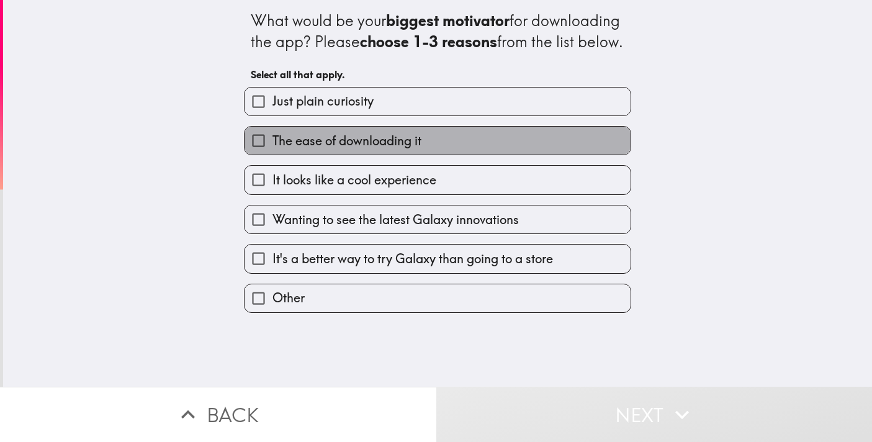
click at [291, 150] on span "The ease of downloading it" at bounding box center [347, 140] width 149 height 17
click at [273, 155] on input "The ease of downloading it" at bounding box center [259, 141] width 28 height 28
checkbox input "true"
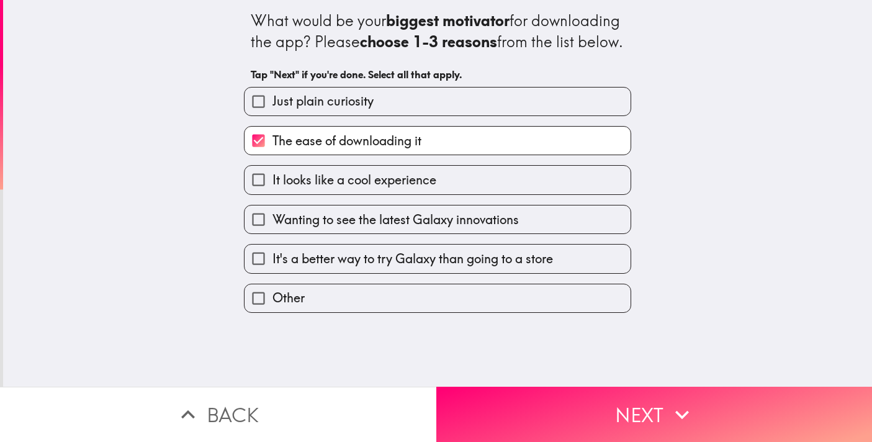
click at [302, 189] on span "It looks like a cool experience" at bounding box center [355, 179] width 164 height 17
click at [273, 194] on input "It looks like a cool experience" at bounding box center [259, 180] width 28 height 28
checkbox input "true"
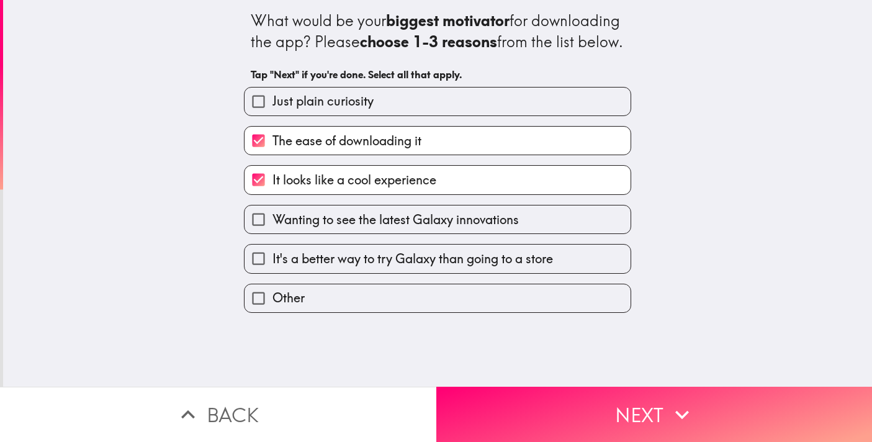
click at [309, 229] on span "Wanting to see the latest Galaxy innovations" at bounding box center [396, 219] width 247 height 17
click at [273, 233] on input "Wanting to see the latest Galaxy innovations" at bounding box center [259, 220] width 28 height 28
checkbox input "true"
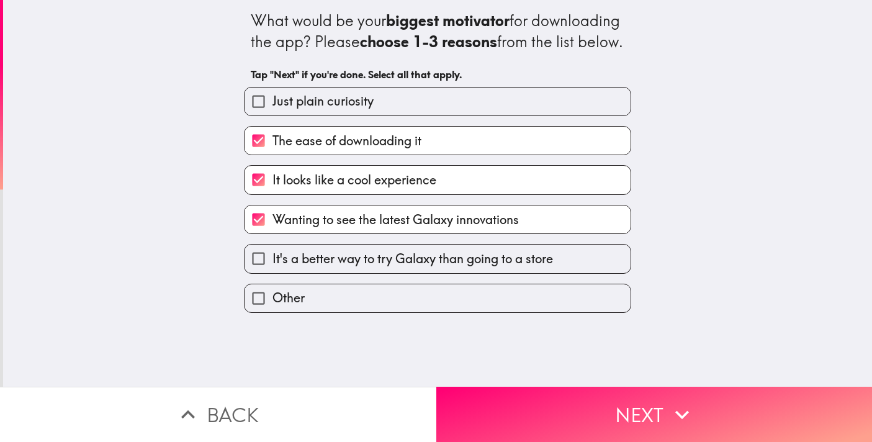
click at [425, 268] on span "It's a better way to try Galaxy than going to a store" at bounding box center [413, 258] width 281 height 17
click at [273, 273] on input "It's a better way to try Galaxy than going to a store" at bounding box center [259, 259] width 28 height 28
checkbox input "true"
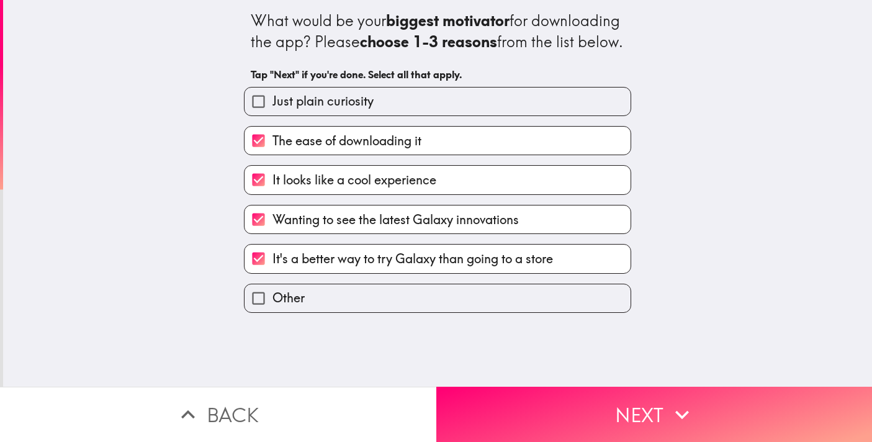
click at [466, 229] on span "Wanting to see the latest Galaxy innovations" at bounding box center [396, 219] width 247 height 17
click at [273, 233] on input "Wanting to see the latest Galaxy innovations" at bounding box center [259, 220] width 28 height 28
checkbox input "false"
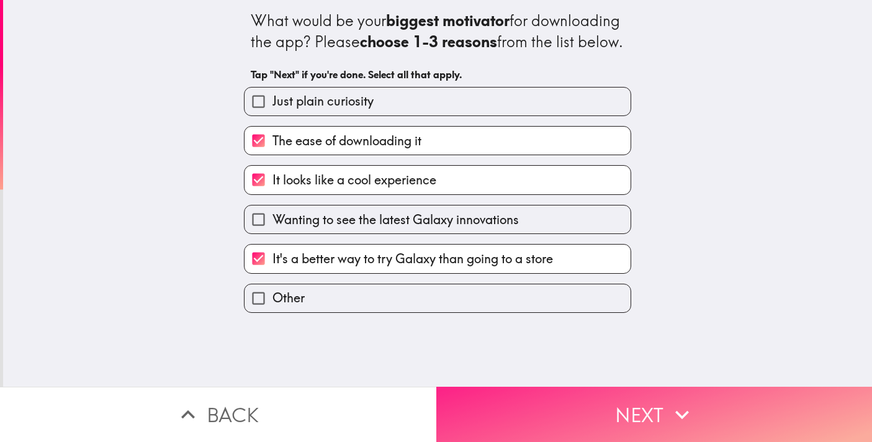
click at [556, 419] on button "Next" at bounding box center [655, 414] width 437 height 55
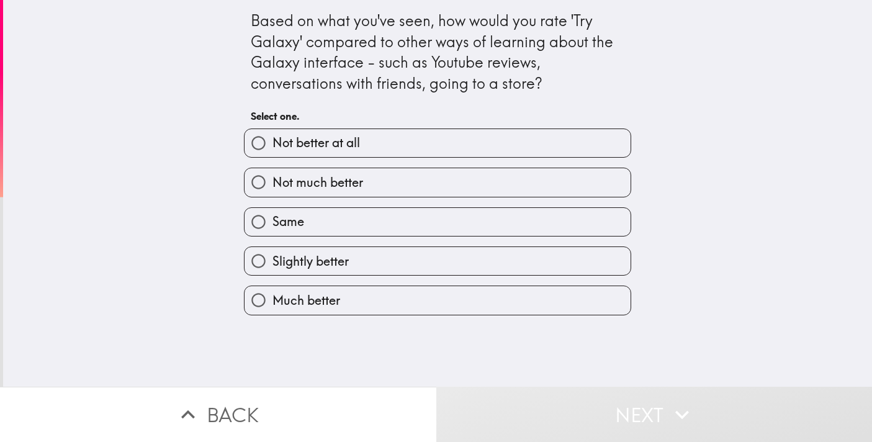
click at [384, 310] on label "Much better" at bounding box center [438, 300] width 386 height 28
click at [273, 310] on input "Much better" at bounding box center [259, 300] width 28 height 28
radio input "true"
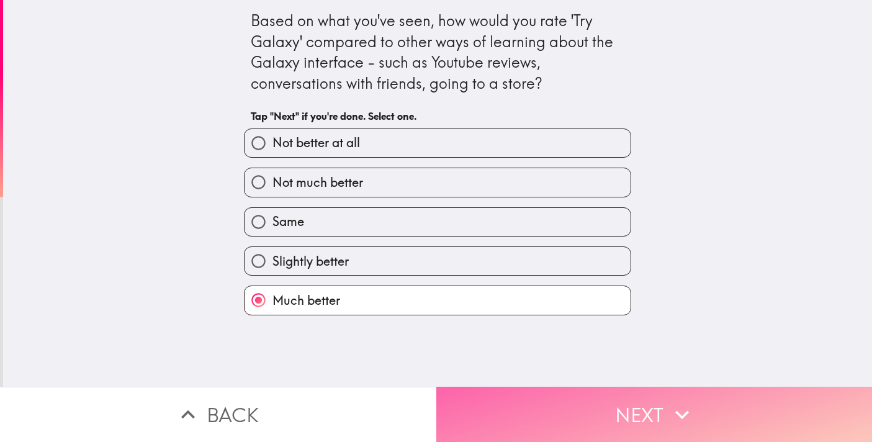
click at [538, 412] on button "Next" at bounding box center [655, 414] width 437 height 55
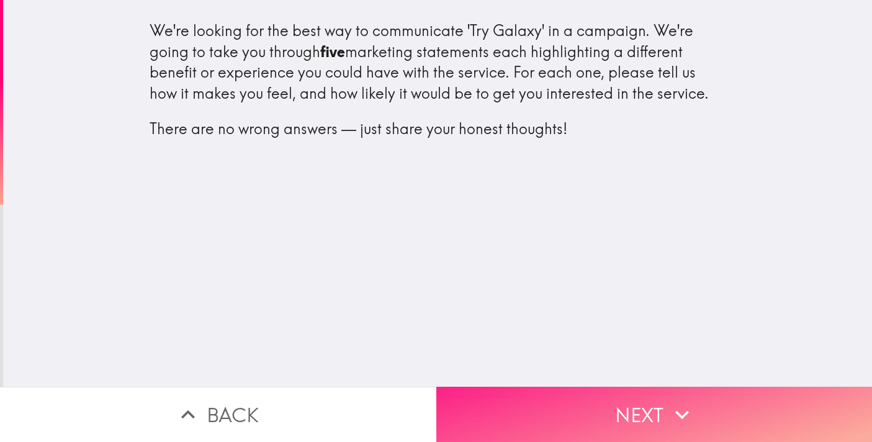
drag, startPoint x: 586, startPoint y: 414, endPoint x: 578, endPoint y: 407, distance: 11.0
click at [586, 414] on button "Next" at bounding box center [655, 414] width 437 height 55
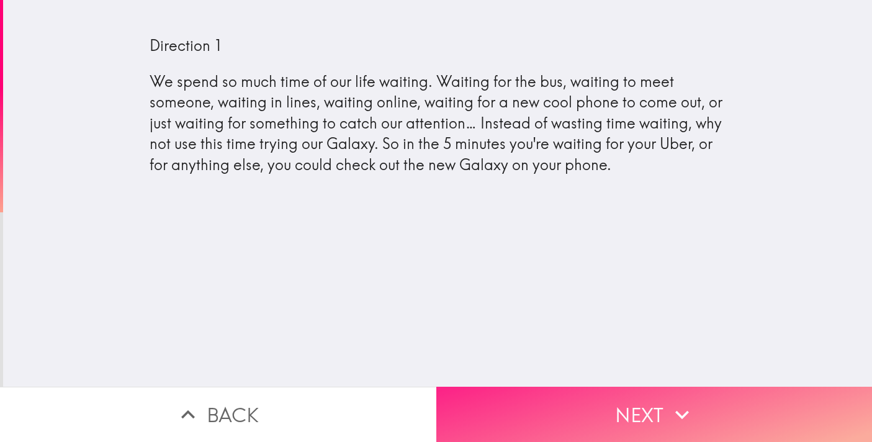
click at [669, 390] on button "Next" at bounding box center [655, 414] width 437 height 55
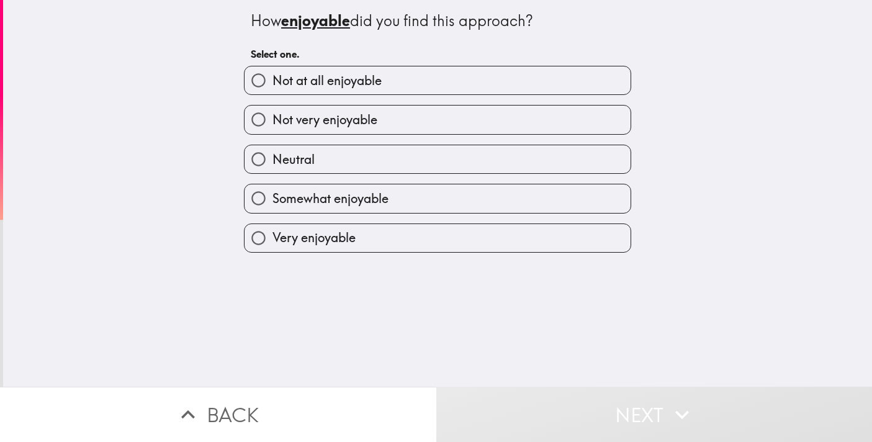
click at [384, 207] on span "Somewhat enjoyable" at bounding box center [331, 198] width 116 height 17
click at [273, 207] on input "Somewhat enjoyable" at bounding box center [259, 198] width 28 height 28
radio input "true"
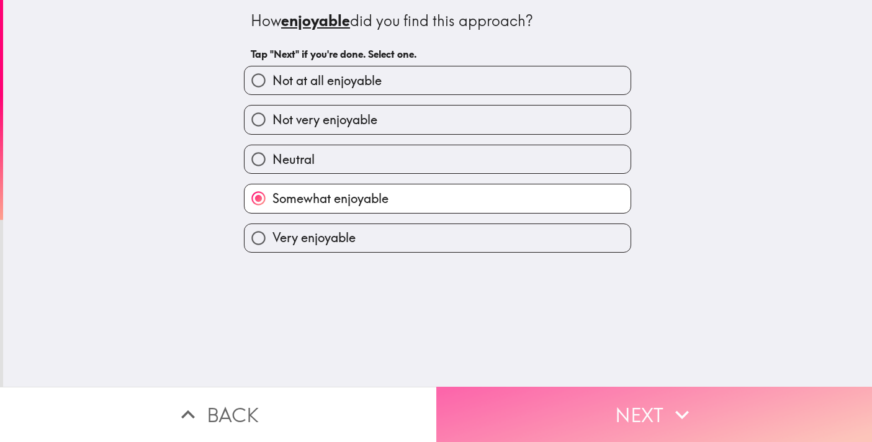
click at [604, 395] on button "Next" at bounding box center [655, 414] width 437 height 55
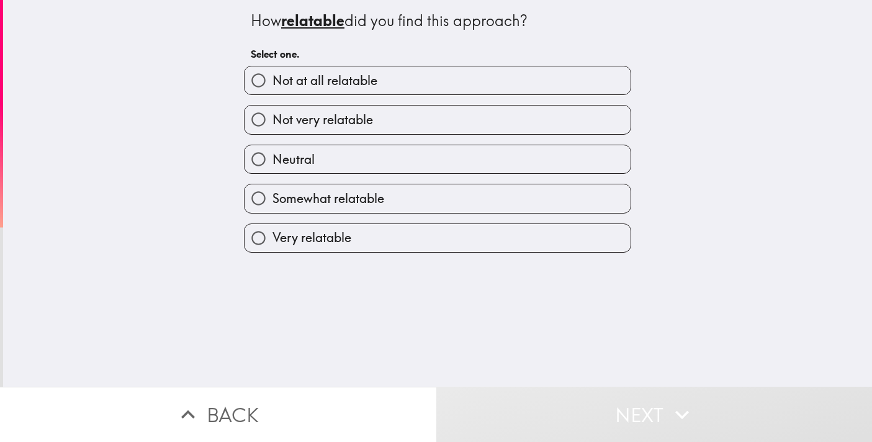
click at [355, 231] on label "Very relatable" at bounding box center [438, 238] width 386 height 28
click at [273, 231] on input "Very relatable" at bounding box center [259, 238] width 28 height 28
radio input "true"
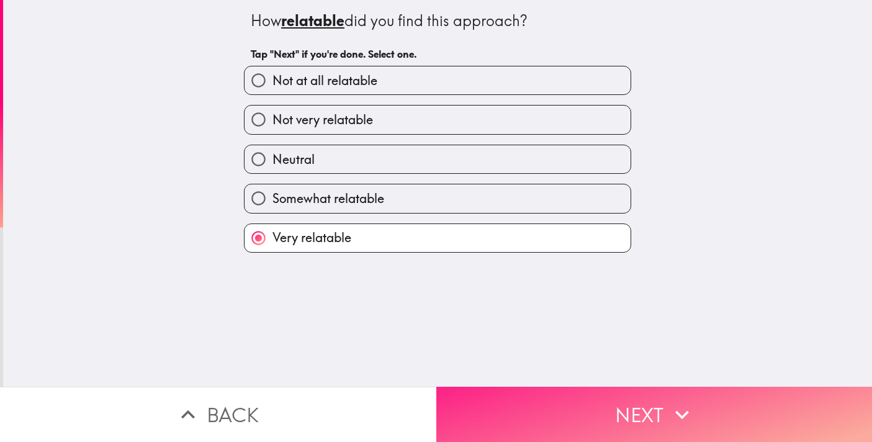
click at [559, 414] on button "Next" at bounding box center [655, 414] width 437 height 55
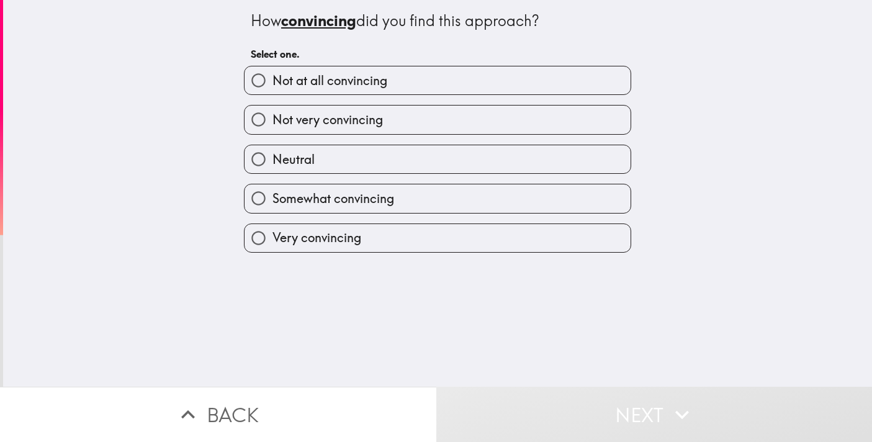
click at [394, 231] on div "Very convincing" at bounding box center [432, 233] width 397 height 39
click at [356, 247] on span "Very convincing" at bounding box center [317, 237] width 89 height 17
click at [273, 248] on input "Very convincing" at bounding box center [259, 238] width 28 height 28
radio input "true"
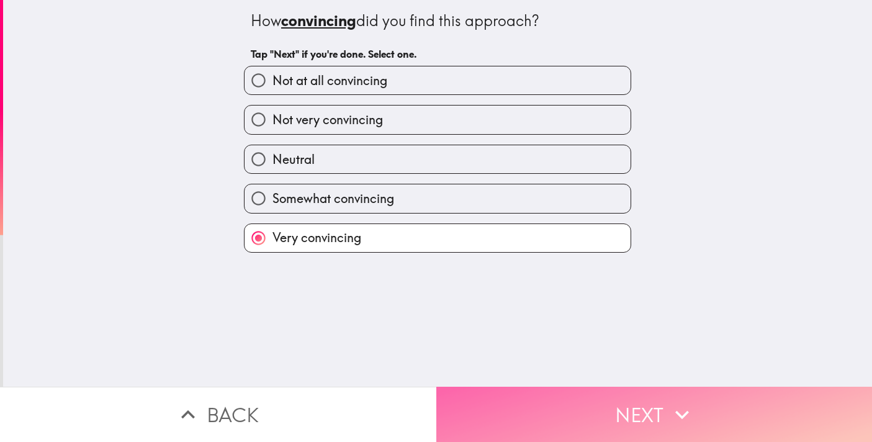
click at [514, 403] on button "Next" at bounding box center [655, 414] width 437 height 55
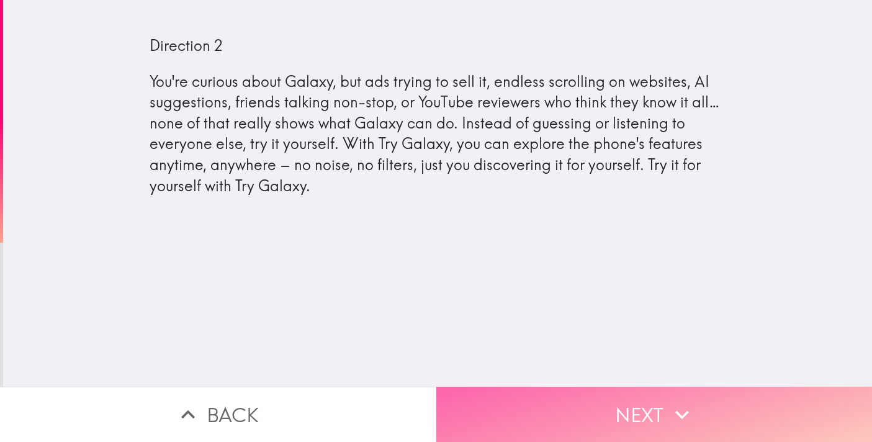
click at [569, 409] on button "Next" at bounding box center [655, 414] width 437 height 55
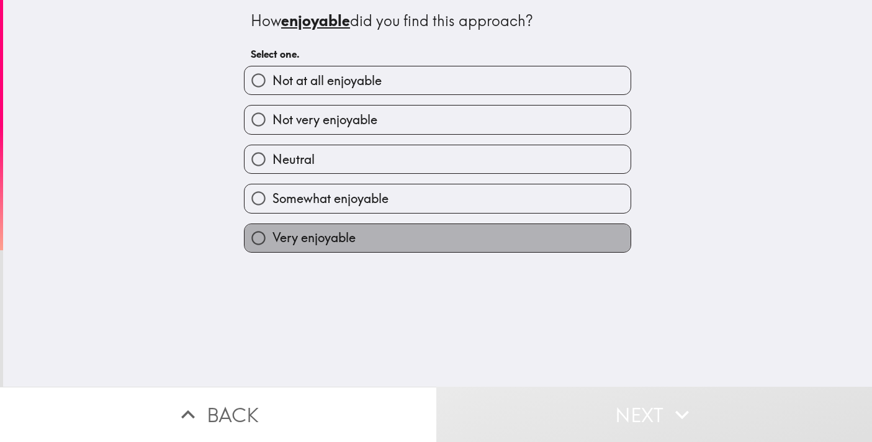
click at [545, 251] on label "Very enjoyable" at bounding box center [438, 238] width 386 height 28
click at [273, 251] on input "Very enjoyable" at bounding box center [259, 238] width 28 height 28
radio input "true"
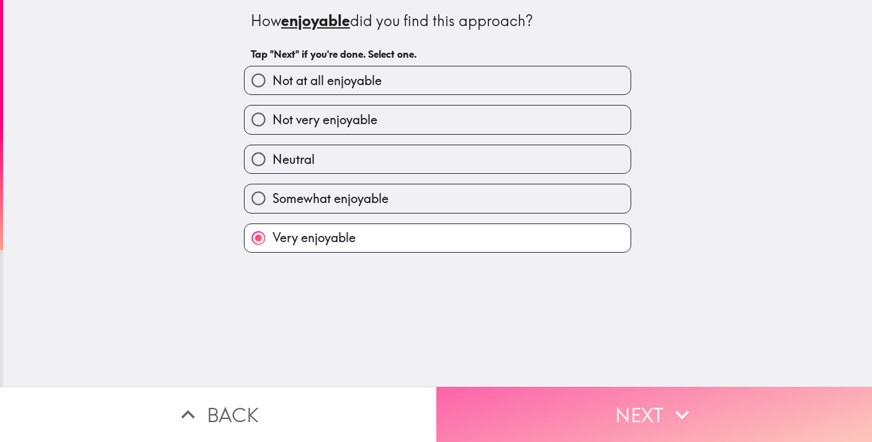
click at [674, 397] on button "Next" at bounding box center [655, 414] width 437 height 55
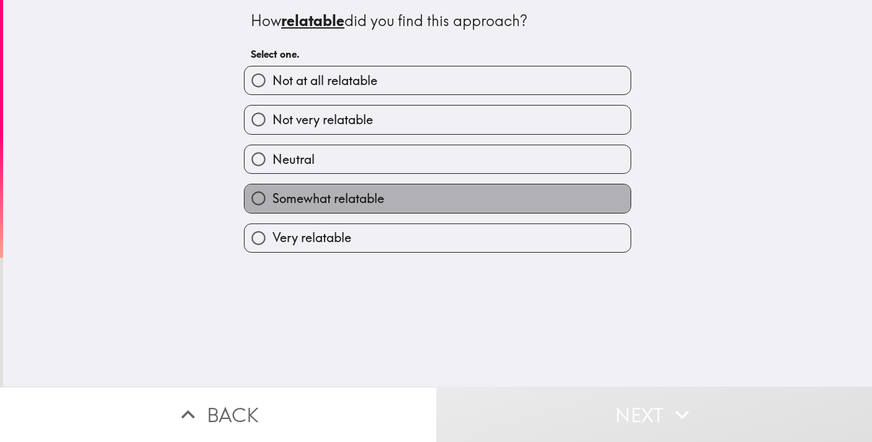
click at [425, 200] on label "Somewhat relatable" at bounding box center [438, 198] width 386 height 28
click at [273, 200] on input "Somewhat relatable" at bounding box center [259, 198] width 28 height 28
radio input "true"
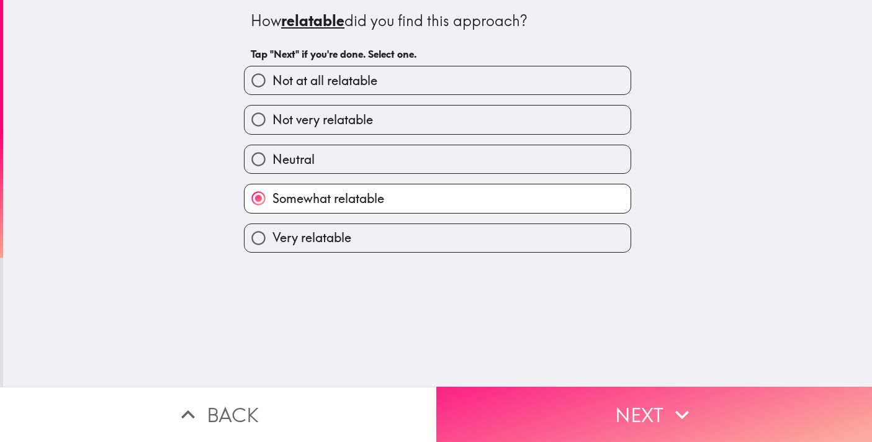
click at [578, 396] on button "Next" at bounding box center [655, 414] width 437 height 55
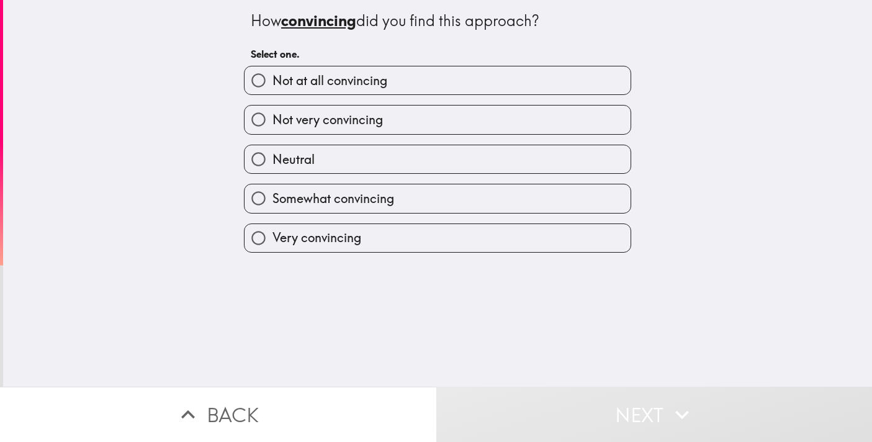
click at [435, 233] on label "Very convincing" at bounding box center [438, 238] width 386 height 28
click at [273, 233] on input "Very convincing" at bounding box center [259, 238] width 28 height 28
radio input "true"
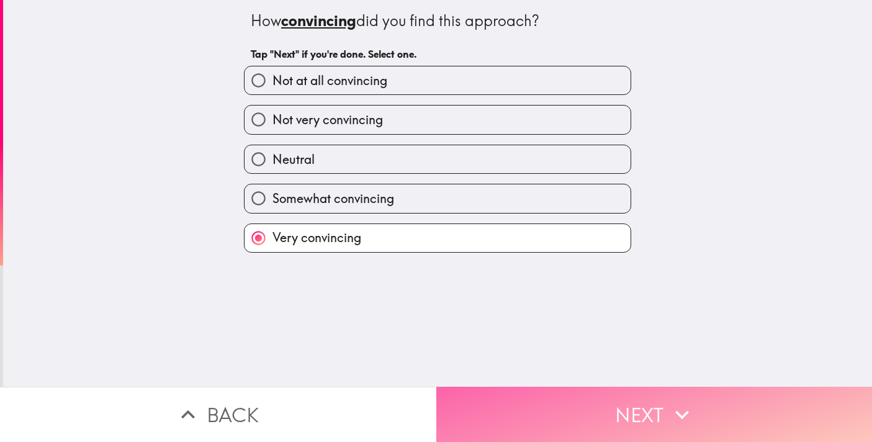
click at [574, 399] on button "Next" at bounding box center [655, 414] width 437 height 55
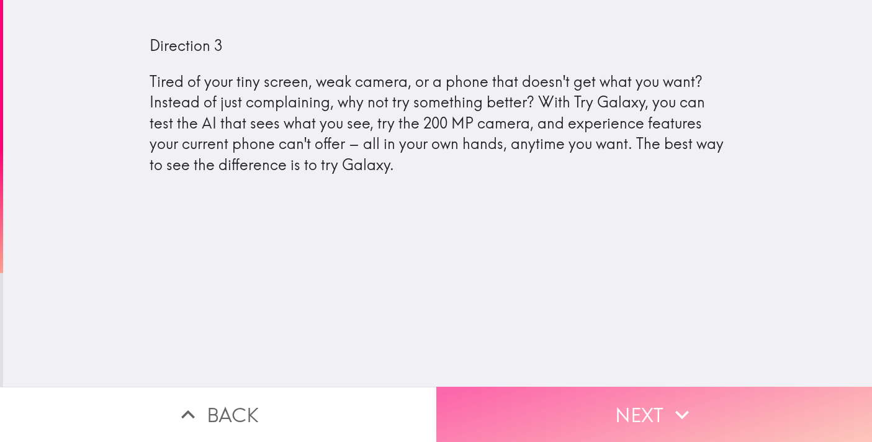
click at [650, 400] on button "Next" at bounding box center [655, 414] width 437 height 55
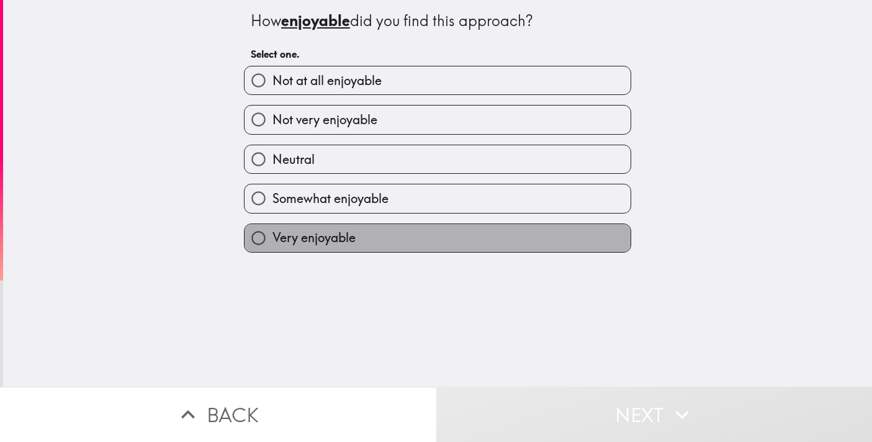
click at [397, 246] on label "Very enjoyable" at bounding box center [438, 238] width 386 height 28
click at [273, 246] on input "Very enjoyable" at bounding box center [259, 238] width 28 height 28
radio input "true"
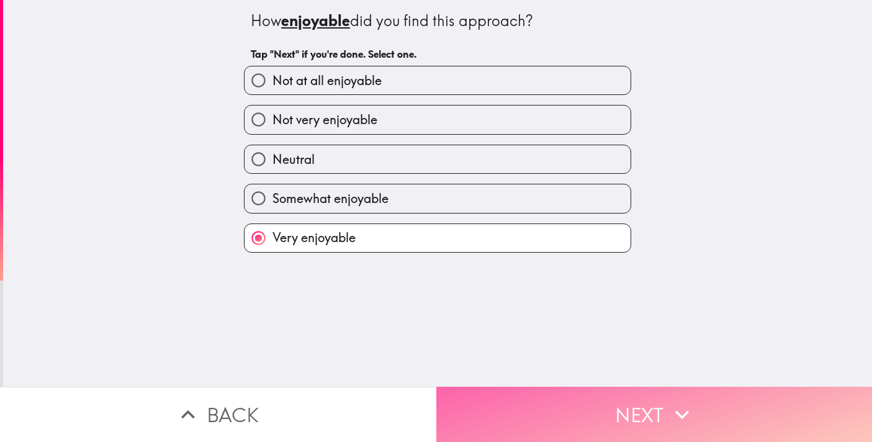
click at [545, 403] on button "Next" at bounding box center [655, 414] width 437 height 55
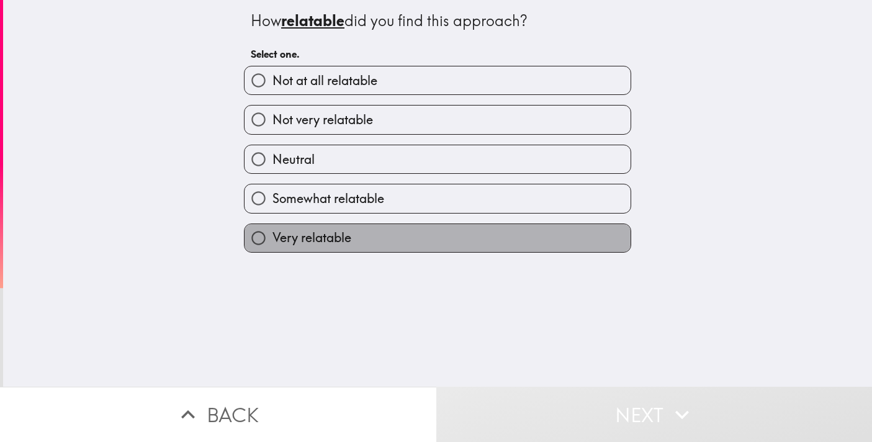
click at [407, 241] on label "Very relatable" at bounding box center [438, 238] width 386 height 28
click at [273, 241] on input "Very relatable" at bounding box center [259, 238] width 28 height 28
radio input "true"
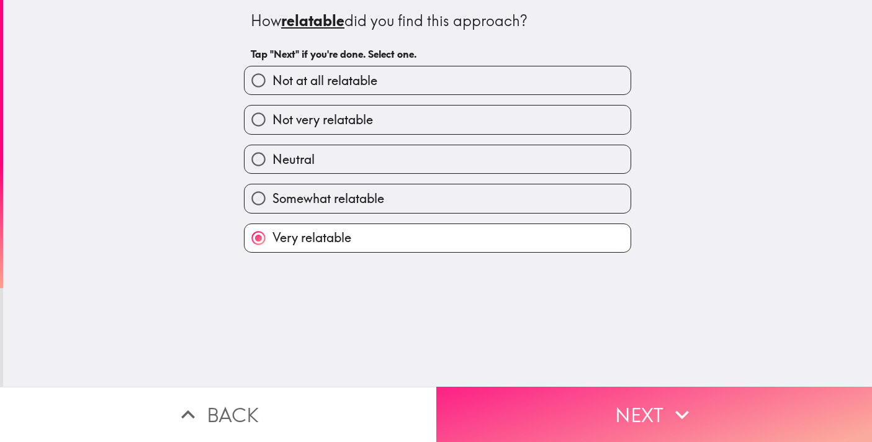
click at [558, 407] on button "Next" at bounding box center [655, 414] width 437 height 55
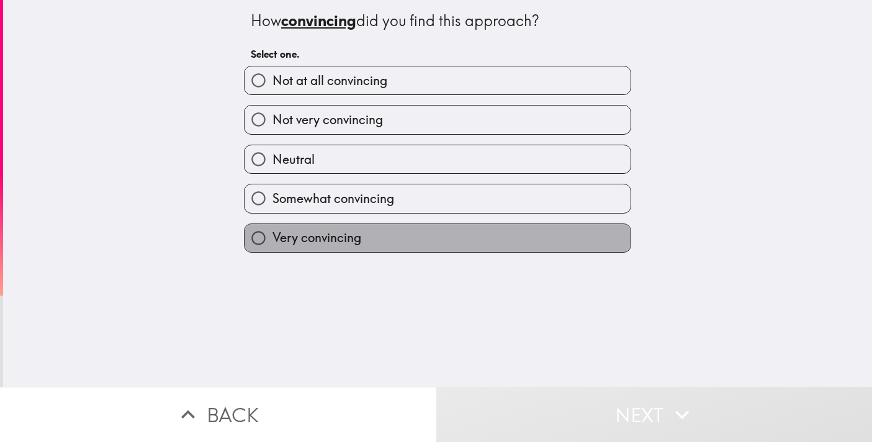
click at [446, 252] on label "Very convincing" at bounding box center [438, 238] width 386 height 28
click at [273, 252] on input "Very convincing" at bounding box center [259, 238] width 28 height 28
radio input "true"
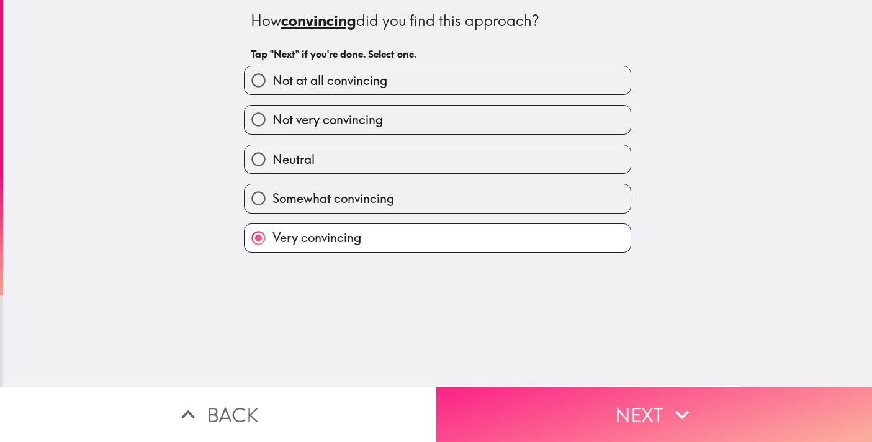
click at [546, 399] on button "Next" at bounding box center [655, 414] width 437 height 55
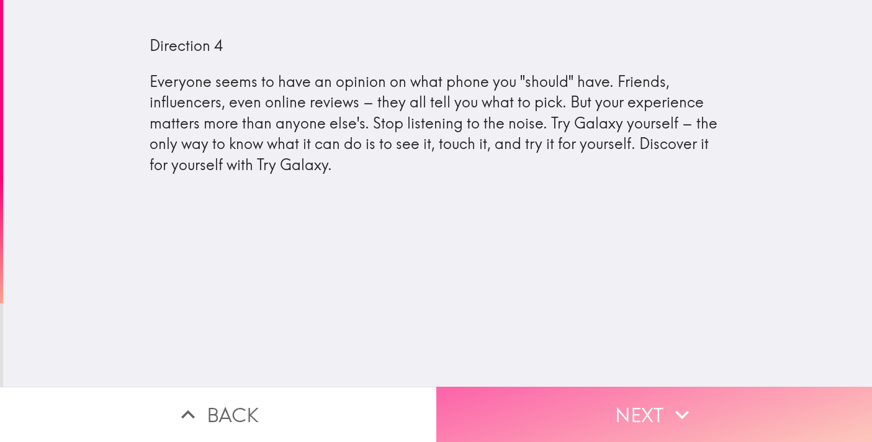
click at [647, 396] on button "Next" at bounding box center [655, 414] width 437 height 55
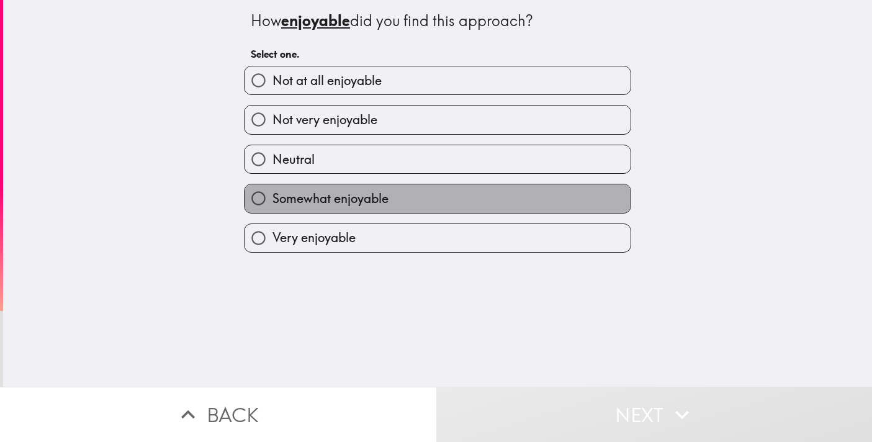
click at [440, 212] on label "Somewhat enjoyable" at bounding box center [438, 198] width 386 height 28
click at [273, 212] on input "Somewhat enjoyable" at bounding box center [259, 198] width 28 height 28
radio input "true"
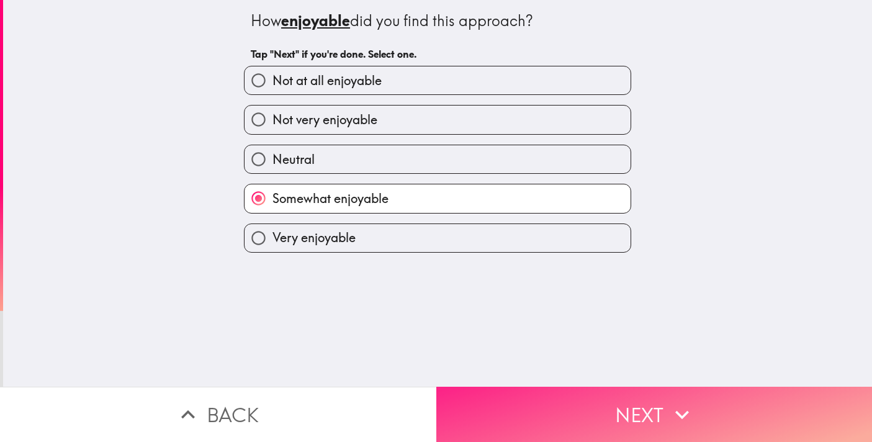
click at [569, 392] on button "Next" at bounding box center [655, 414] width 437 height 55
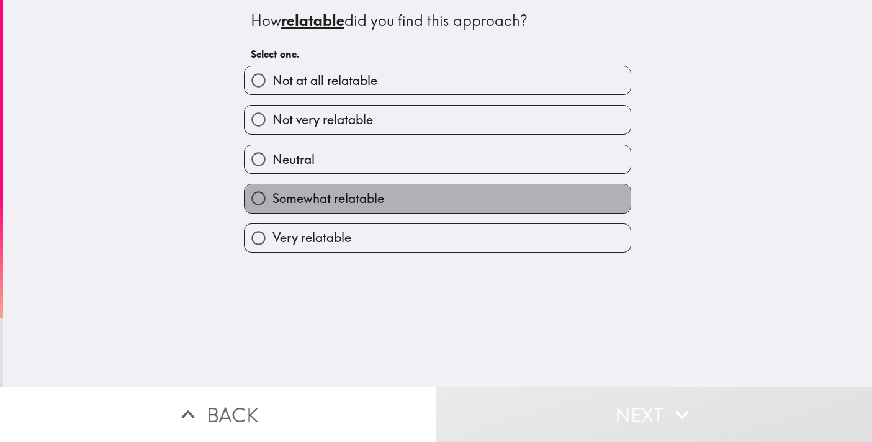
click at [476, 206] on label "Somewhat relatable" at bounding box center [438, 198] width 386 height 28
click at [273, 206] on input "Somewhat relatable" at bounding box center [259, 198] width 28 height 28
radio input "true"
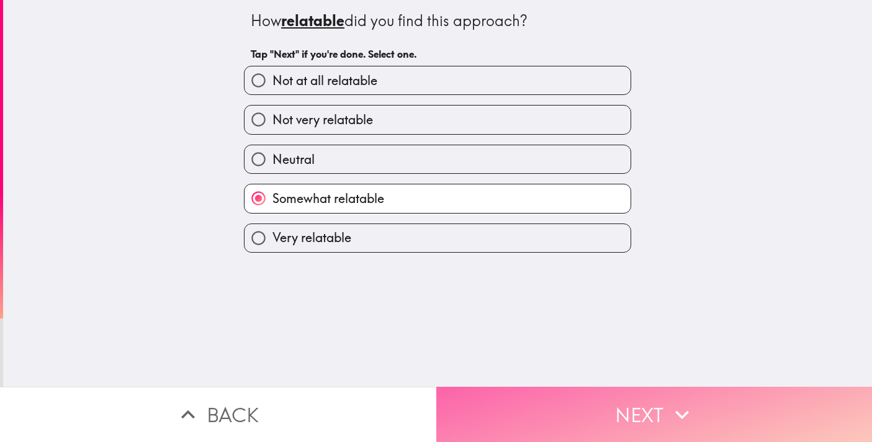
click at [591, 410] on button "Next" at bounding box center [655, 414] width 437 height 55
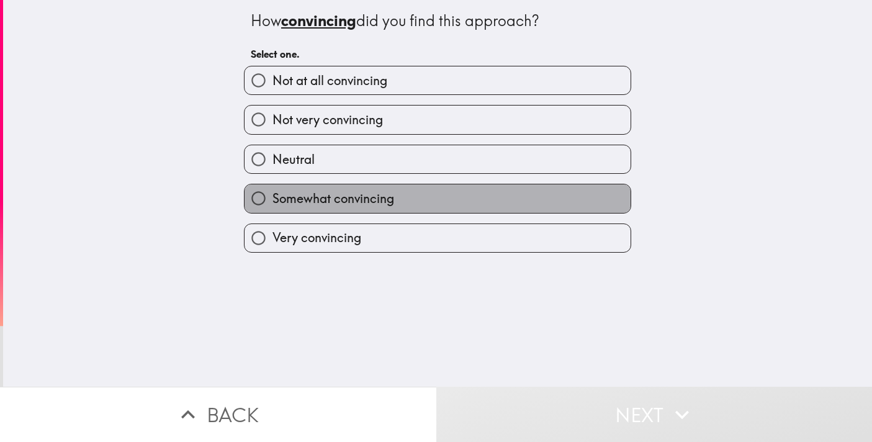
click at [563, 197] on label "Somewhat convincing" at bounding box center [438, 198] width 386 height 28
click at [273, 197] on input "Somewhat convincing" at bounding box center [259, 198] width 28 height 28
radio input "true"
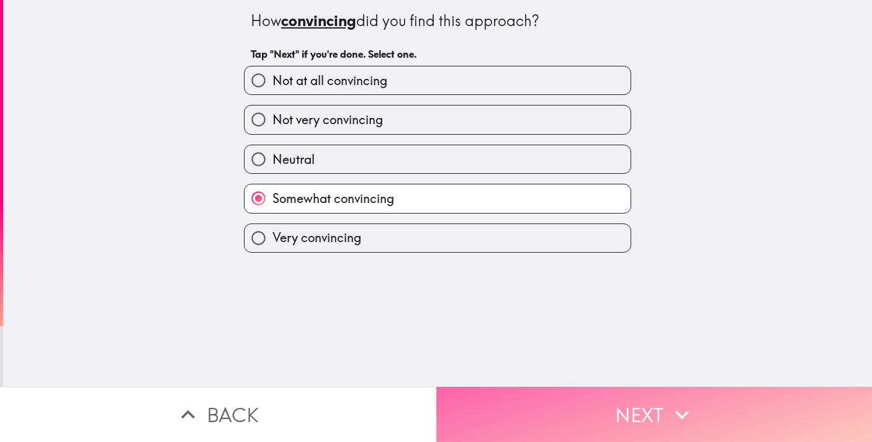
click at [624, 397] on button "Next" at bounding box center [655, 414] width 437 height 55
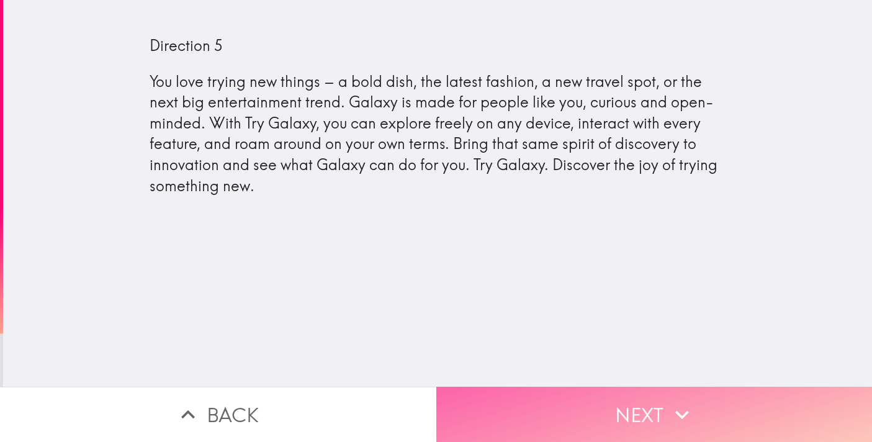
click at [611, 392] on button "Next" at bounding box center [655, 414] width 437 height 55
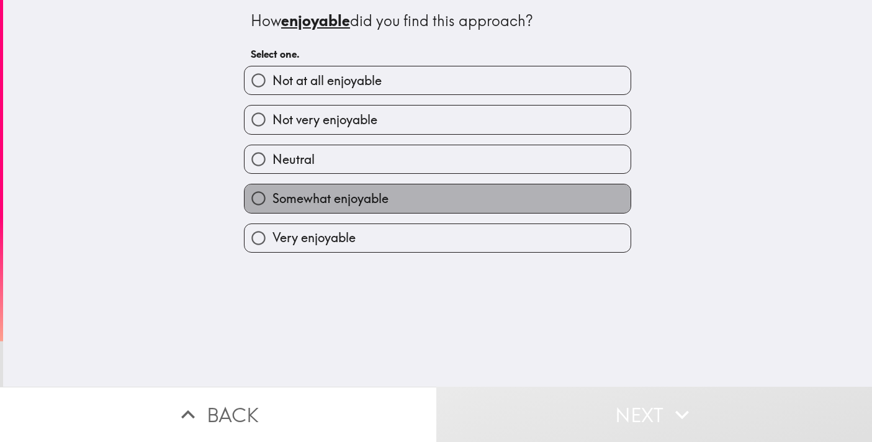
click at [466, 206] on label "Somewhat enjoyable" at bounding box center [438, 198] width 386 height 28
click at [273, 206] on input "Somewhat enjoyable" at bounding box center [259, 198] width 28 height 28
radio input "true"
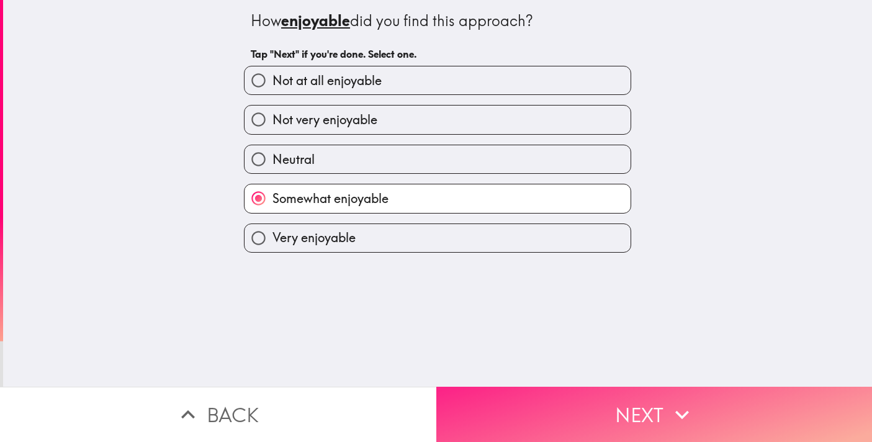
click at [545, 412] on button "Next" at bounding box center [655, 414] width 437 height 55
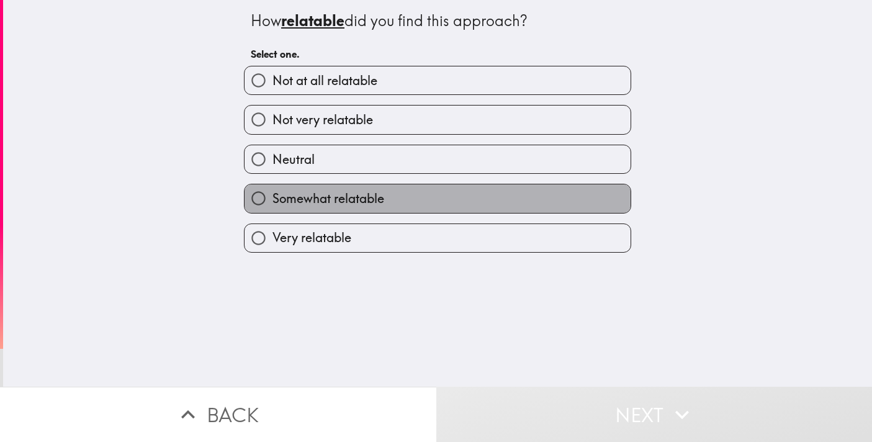
click at [463, 211] on label "Somewhat relatable" at bounding box center [438, 198] width 386 height 28
click at [273, 211] on input "Somewhat relatable" at bounding box center [259, 198] width 28 height 28
radio input "true"
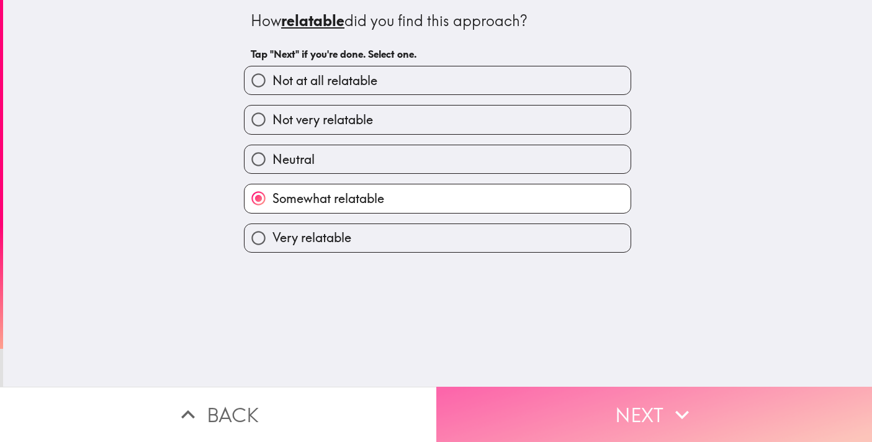
click at [564, 403] on button "Next" at bounding box center [655, 414] width 437 height 55
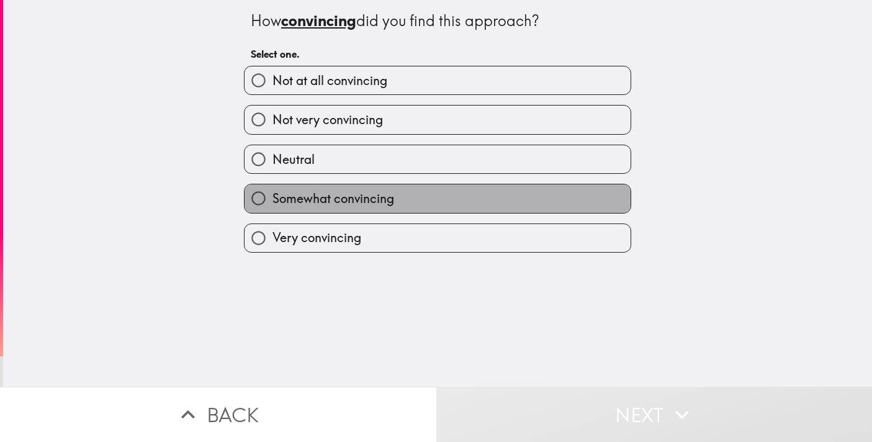
click at [579, 207] on label "Somewhat convincing" at bounding box center [438, 198] width 386 height 28
click at [273, 207] on input "Somewhat convincing" at bounding box center [259, 198] width 28 height 28
radio input "true"
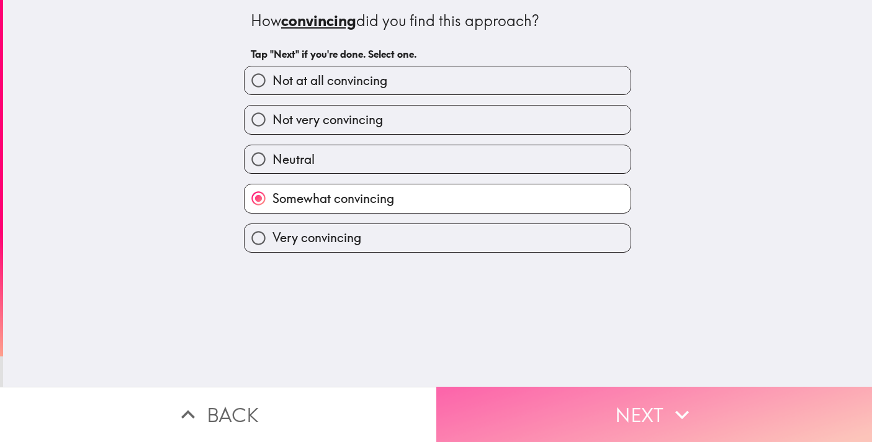
click at [637, 402] on button "Next" at bounding box center [655, 414] width 437 height 55
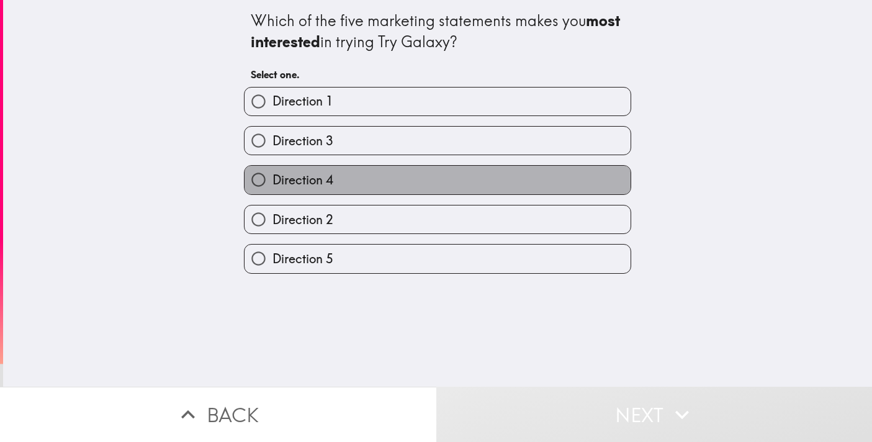
click at [386, 191] on label "Direction 4" at bounding box center [438, 180] width 386 height 28
click at [273, 191] on input "Direction 4" at bounding box center [259, 180] width 28 height 28
radio input "true"
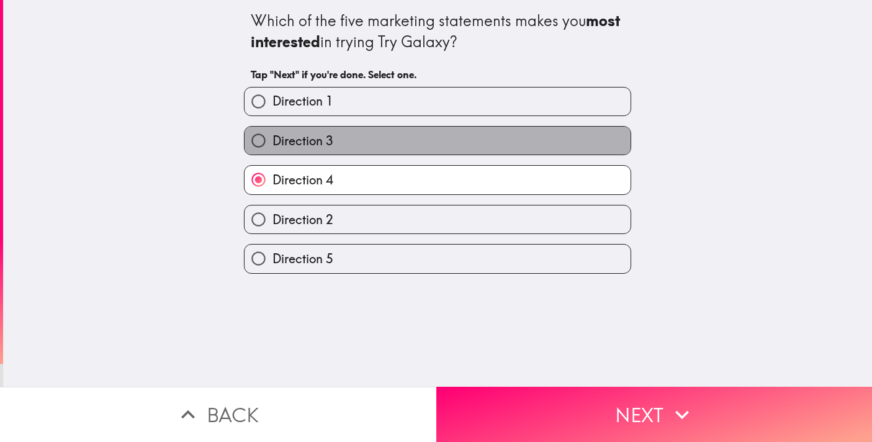
click at [368, 144] on label "Direction 3" at bounding box center [438, 141] width 386 height 28
click at [273, 144] on input "Direction 3" at bounding box center [259, 141] width 28 height 28
radio input "true"
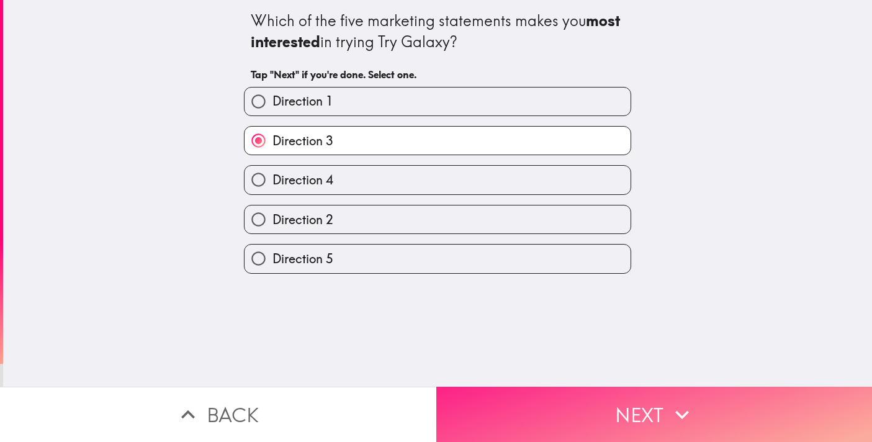
click at [536, 392] on button "Next" at bounding box center [655, 414] width 437 height 55
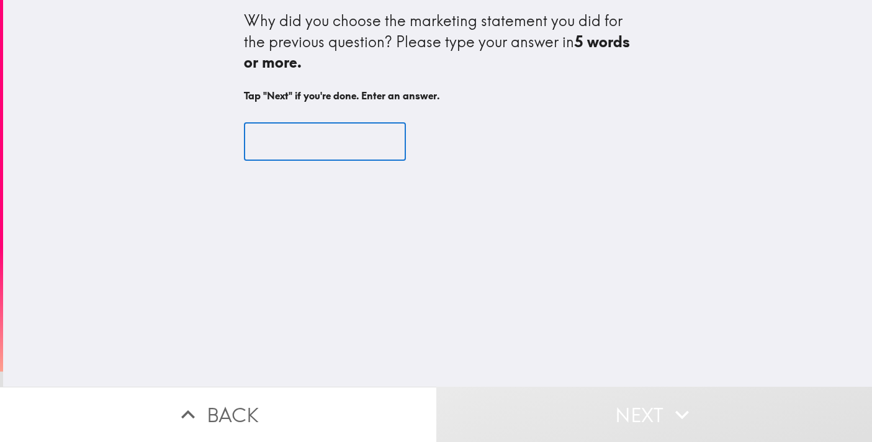
click at [320, 147] on input "text" at bounding box center [325, 141] width 162 height 39
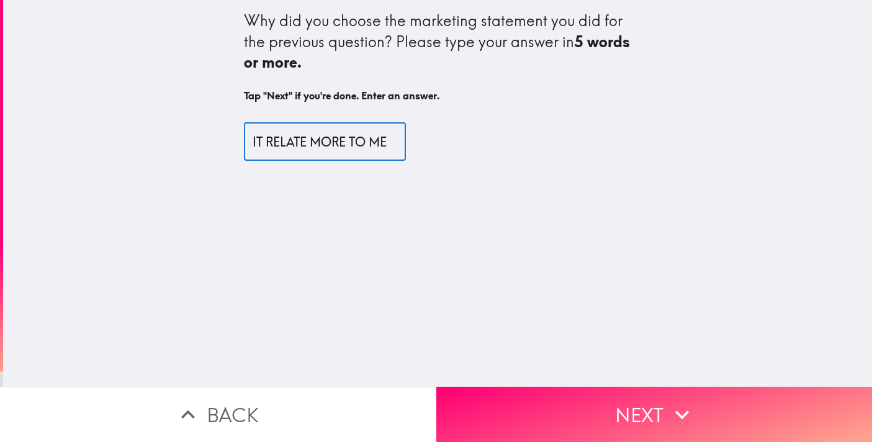
scroll to position [0, 6]
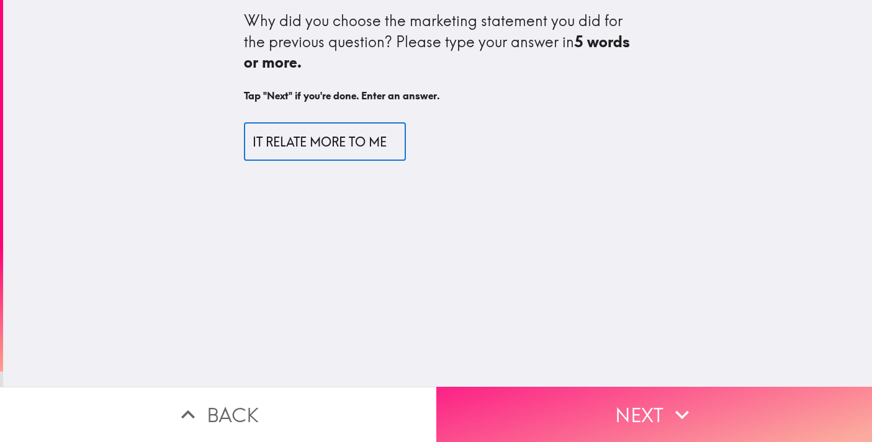
type input "IT RELATE MORE TO ME"
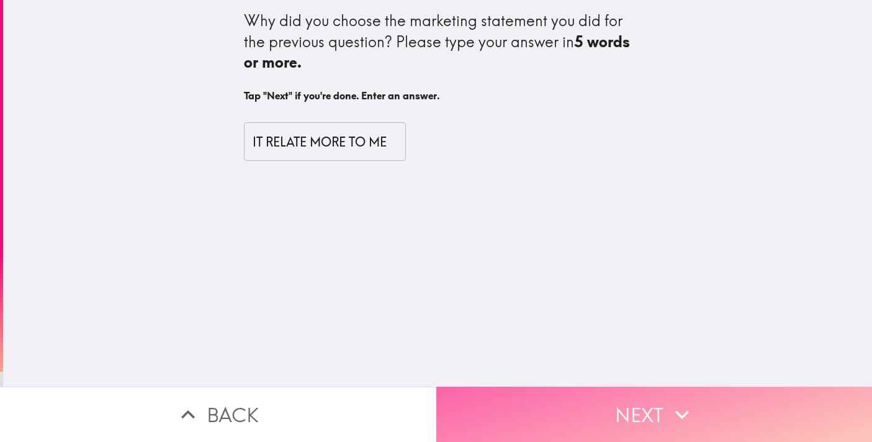
scroll to position [0, 0]
click at [555, 395] on button "Next" at bounding box center [655, 414] width 437 height 55
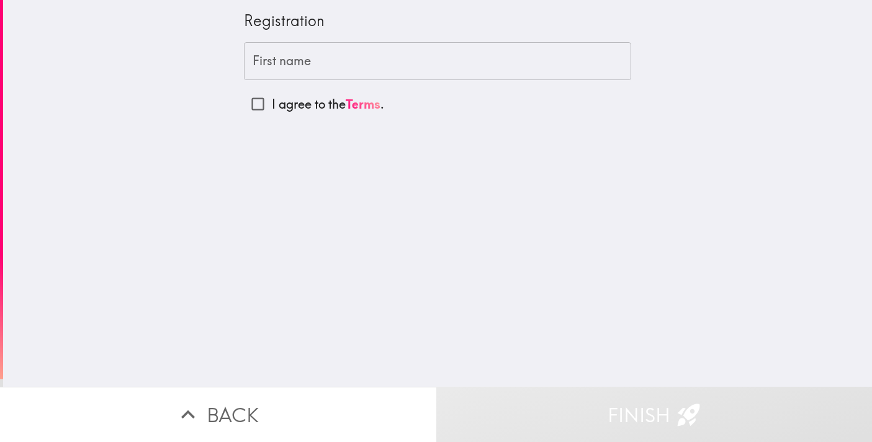
click at [360, 65] on input "First name" at bounding box center [437, 61] width 387 height 39
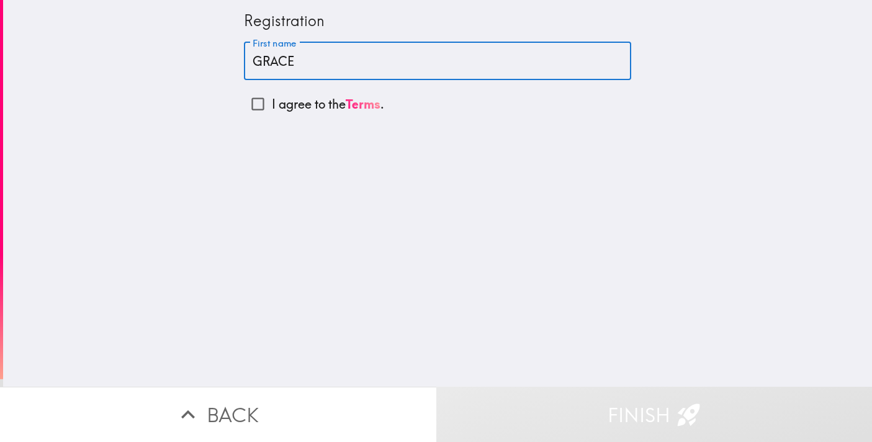
type input "GRACE"
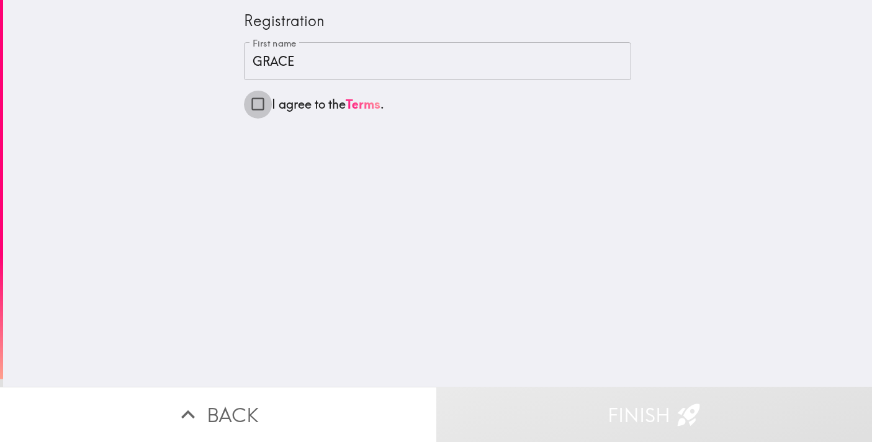
click at [263, 112] on input "I agree to the Terms ." at bounding box center [258, 104] width 28 height 28
checkbox input "true"
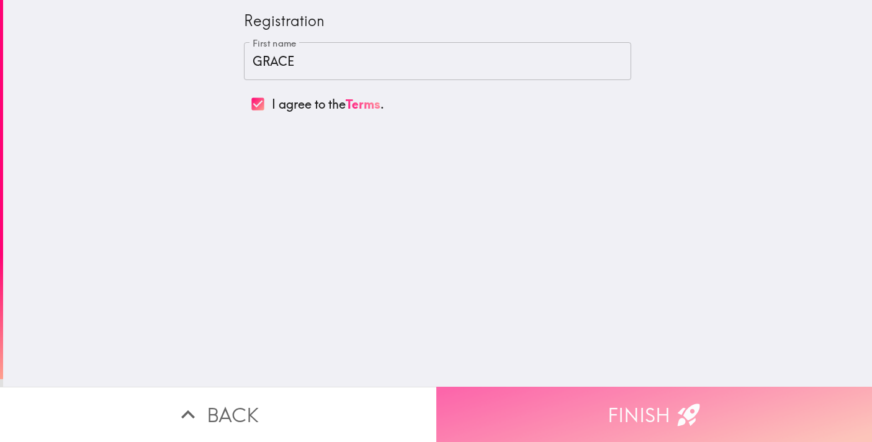
click at [594, 403] on button "Finish" at bounding box center [655, 414] width 437 height 55
